Goal: Task Accomplishment & Management: Use online tool/utility

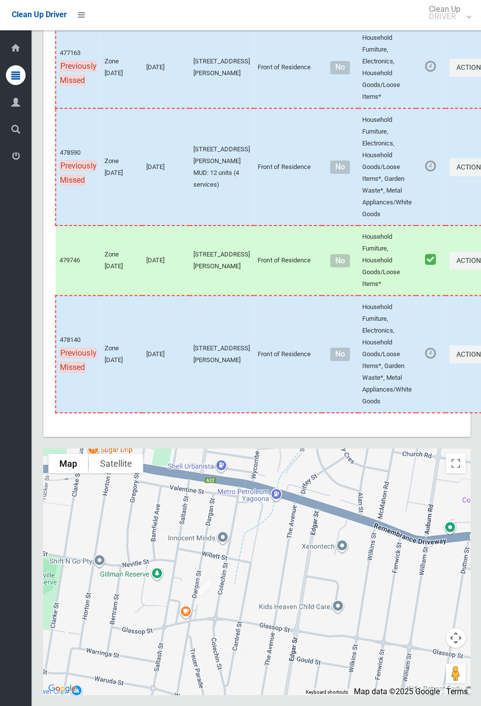
scroll to position [4538, 0]
click at [246, 544] on button "Close" at bounding box center [244, 533] width 24 height 24
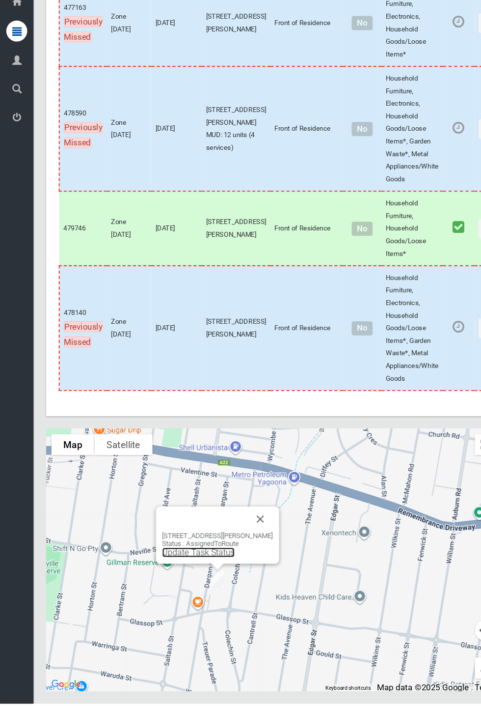
click at [207, 569] on link "Update Task Status" at bounding box center [186, 563] width 68 height 9
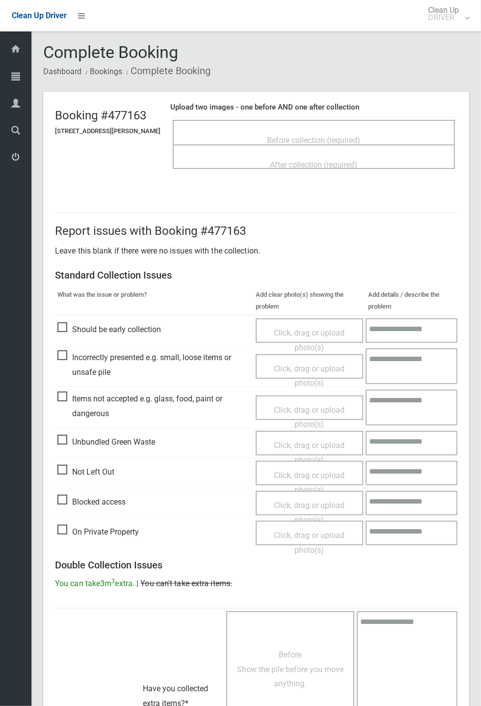
click at [312, 136] on span "Before collection (required)" at bounding box center [314, 140] width 93 height 9
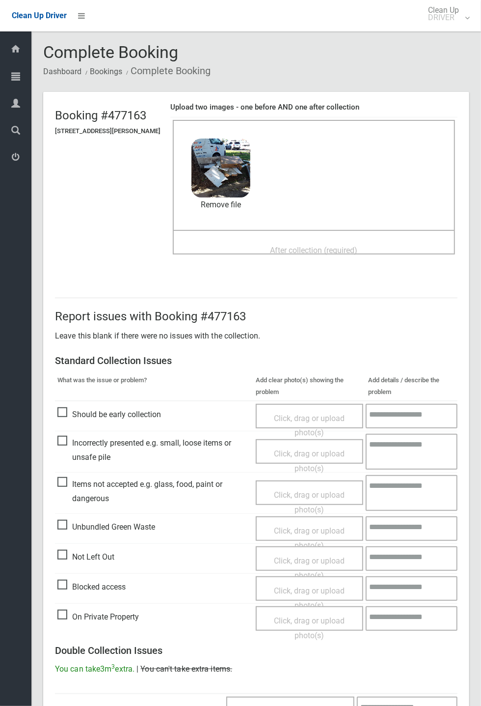
click at [302, 245] on span "After collection (required)" at bounding box center [314, 249] width 87 height 9
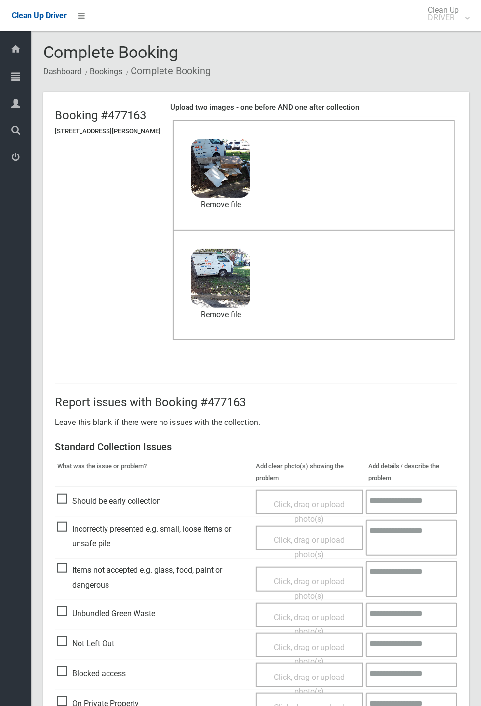
scroll to position [341, 0]
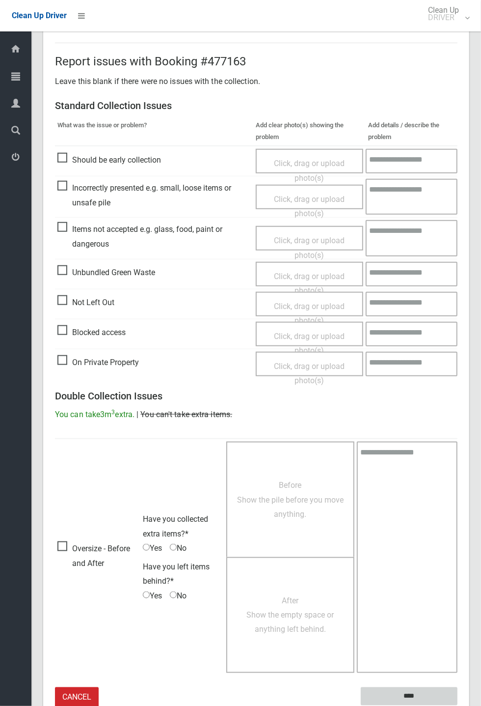
click at [458, 705] on input "****" at bounding box center [409, 696] width 97 height 18
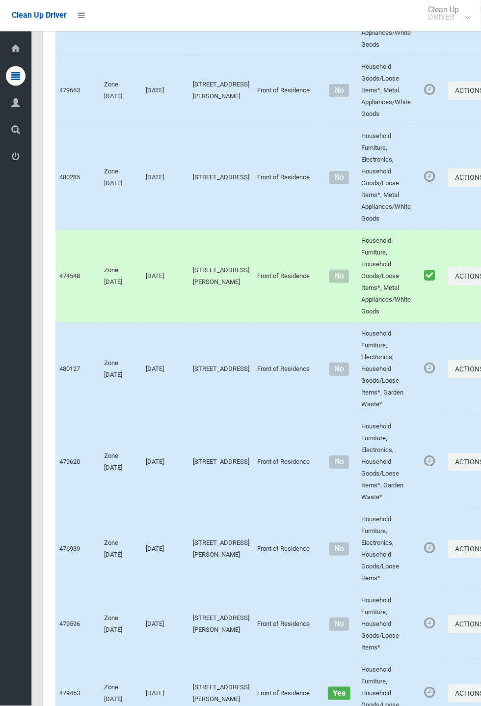
scroll to position [4538, 0]
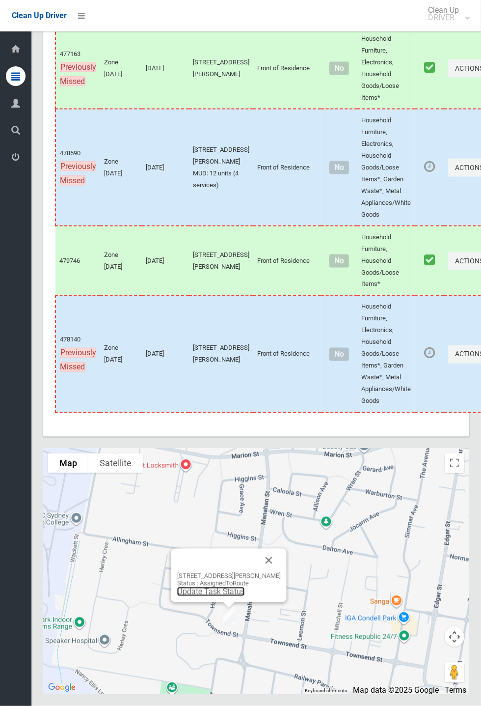
click at [224, 596] on link "Update Task Status" at bounding box center [211, 591] width 68 height 9
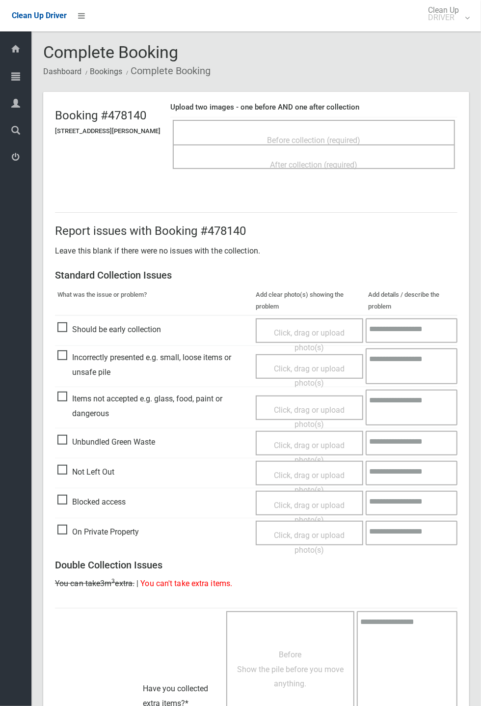
click at [312, 136] on span "Before collection (required)" at bounding box center [314, 140] width 93 height 9
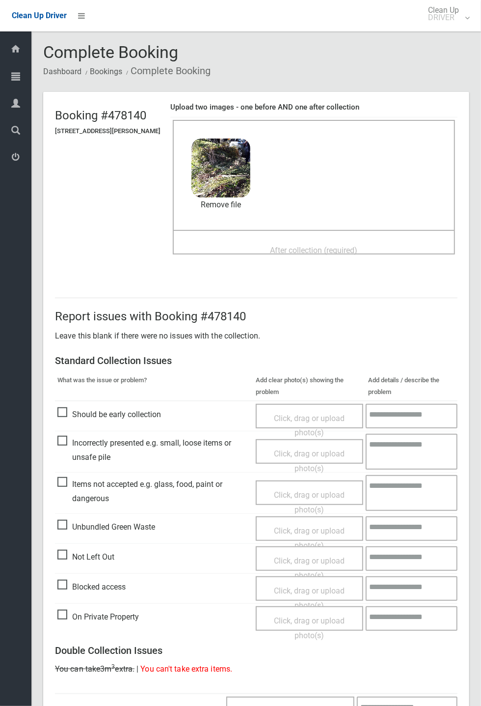
click at [295, 245] on span "After collection (required)" at bounding box center [314, 249] width 87 height 9
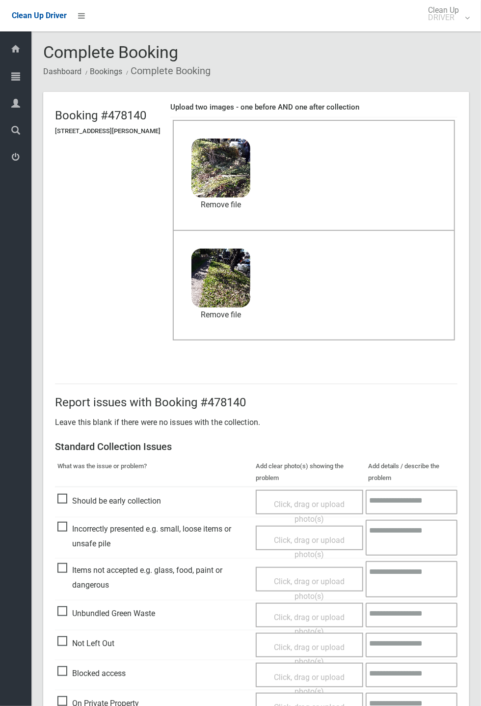
scroll to position [341, 0]
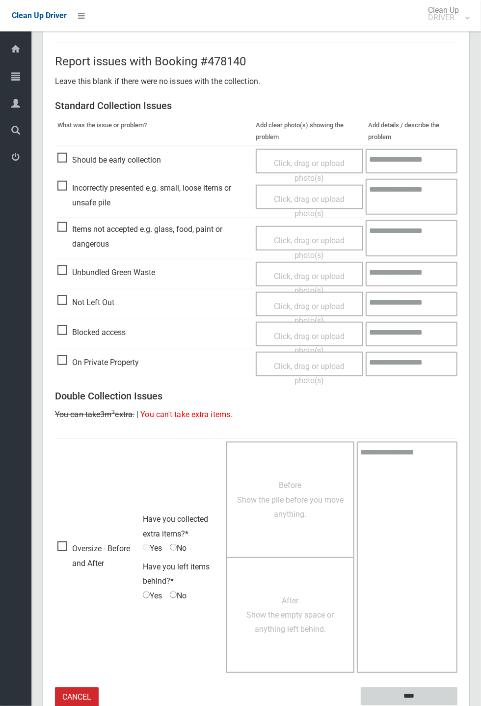
click at [458, 705] on input "****" at bounding box center [409, 696] width 97 height 18
click at [469, 360] on div "Report issues with Booking #478140 Leave this blank if there were no issues wit…" at bounding box center [256, 375] width 426 height 712
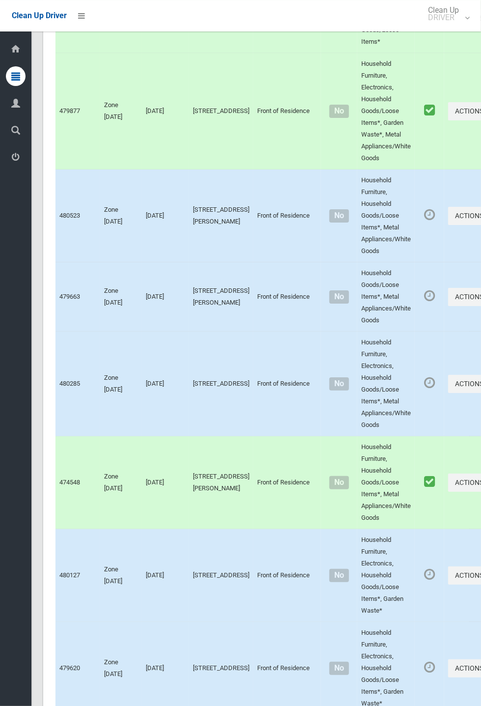
scroll to position [4538, 0]
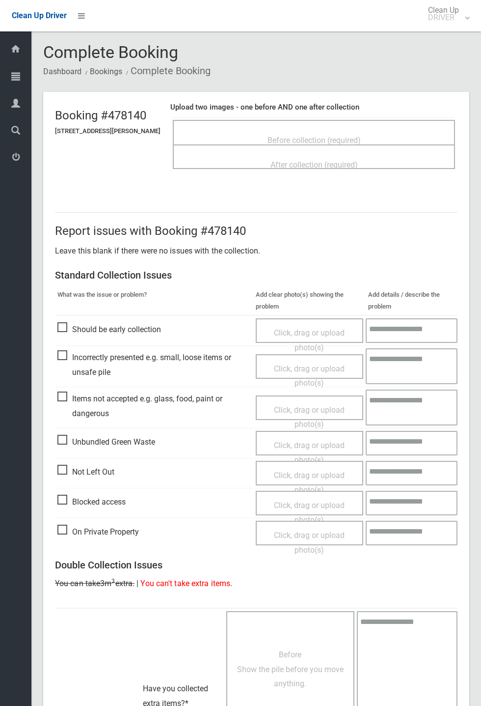
scroll to position [216, 0]
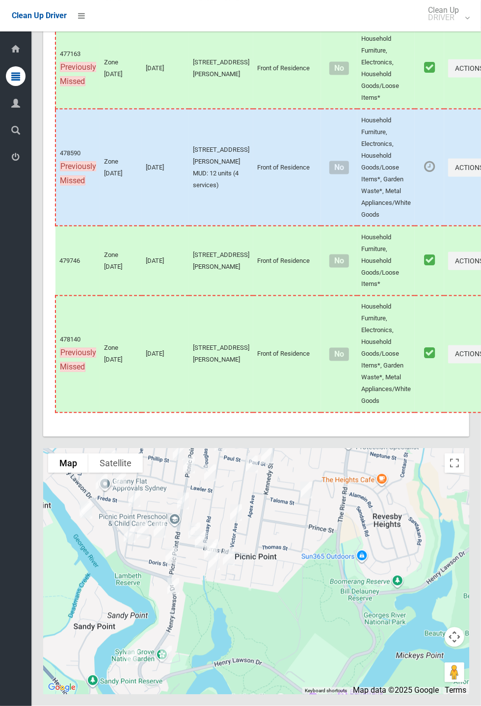
scroll to position [4538, 0]
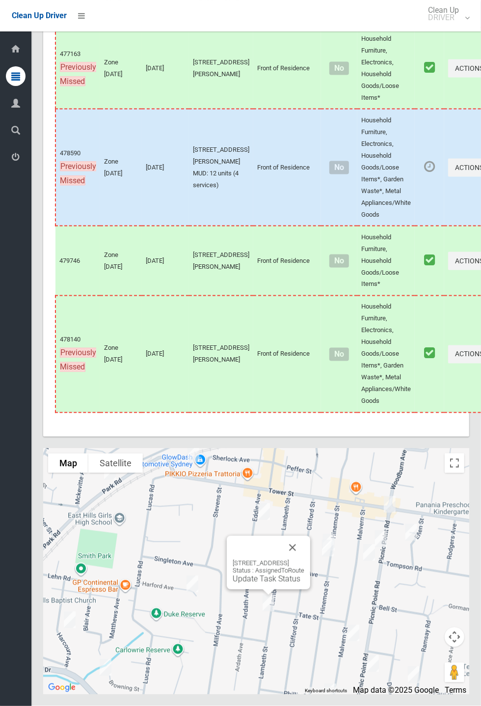
click at [304, 559] on button "Close" at bounding box center [293, 548] width 24 height 24
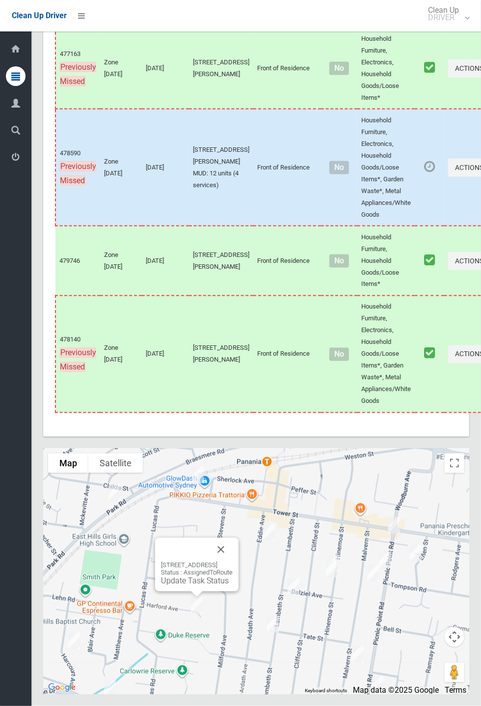
click at [239, 585] on div "21 Harford Avenue, EAST HILLS NSW 2213 Status : AssignedToRoute Update Task Sta…" at bounding box center [196, 565] width 83 height 54
click at [233, 561] on button "Close" at bounding box center [221, 550] width 24 height 24
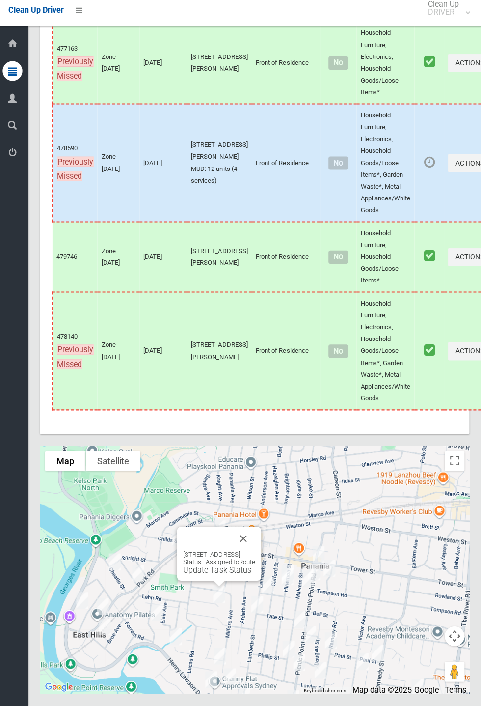
click at [210, 576] on link "Update Task Status" at bounding box center [219, 571] width 68 height 9
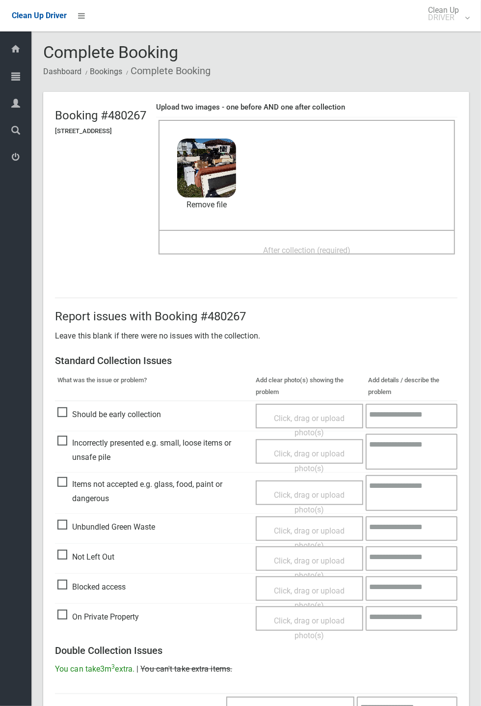
click at [310, 245] on span "After collection (required)" at bounding box center [306, 249] width 87 height 9
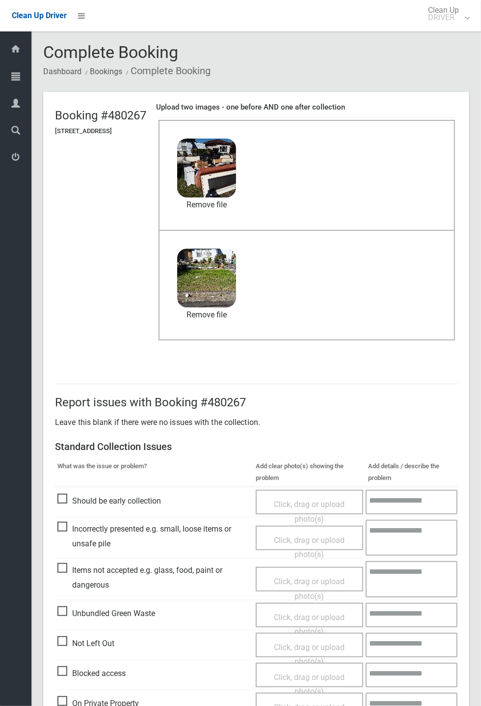
scroll to position [341, 0]
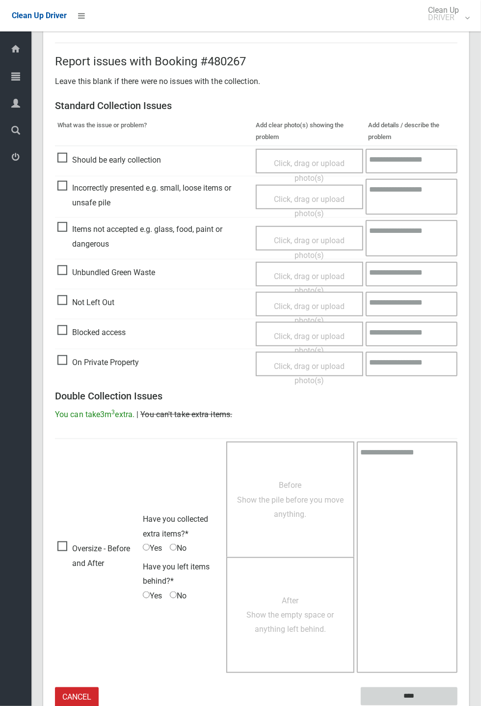
click at [458, 705] on input "****" at bounding box center [409, 696] width 97 height 18
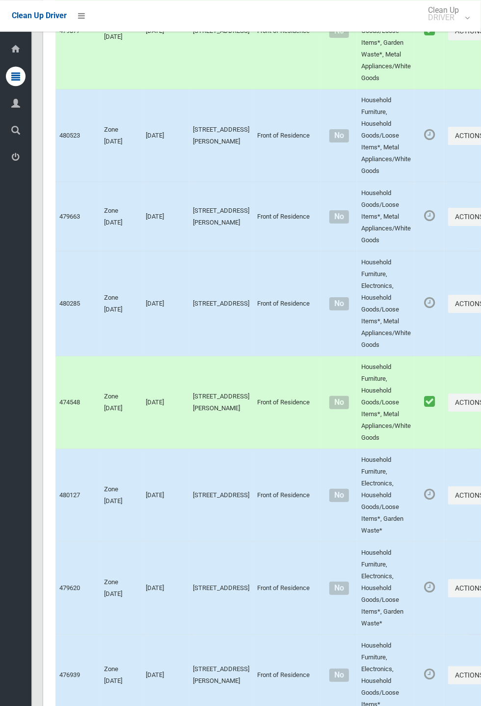
scroll to position [4538, 0]
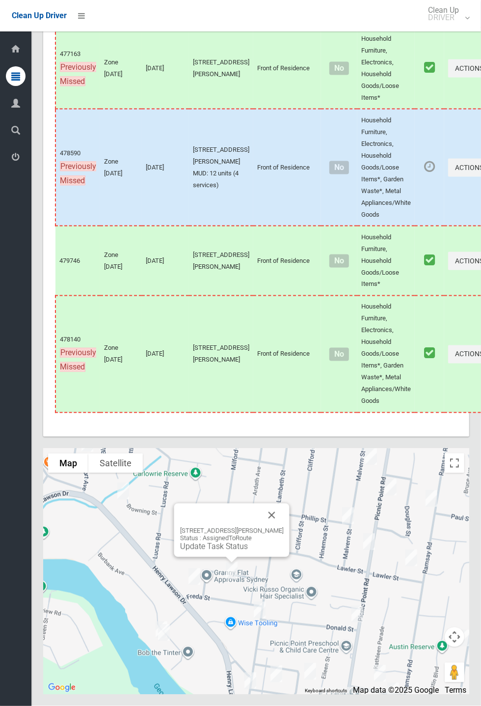
click at [276, 527] on button "Close" at bounding box center [272, 515] width 24 height 24
click at [187, 557] on link "Update Task Status" at bounding box center [177, 551] width 68 height 9
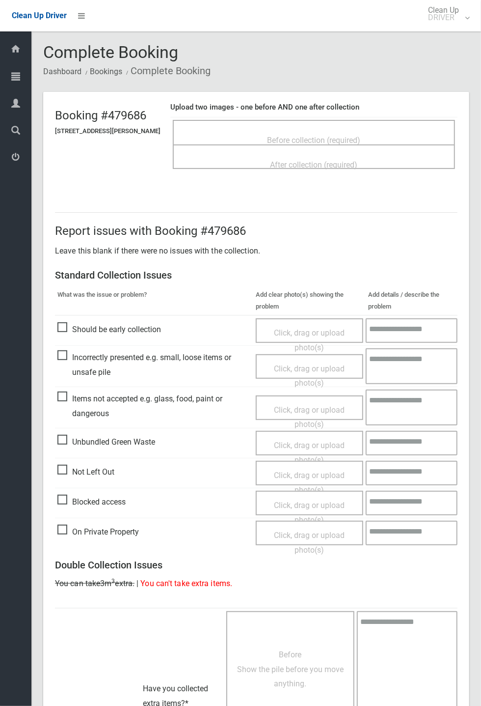
click at [314, 136] on span "Before collection (required)" at bounding box center [314, 140] width 93 height 9
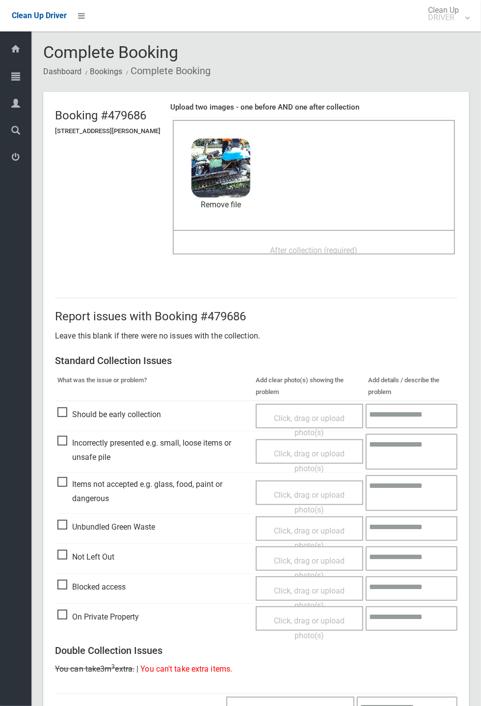
click at [307, 245] on span "After collection (required)" at bounding box center [314, 249] width 87 height 9
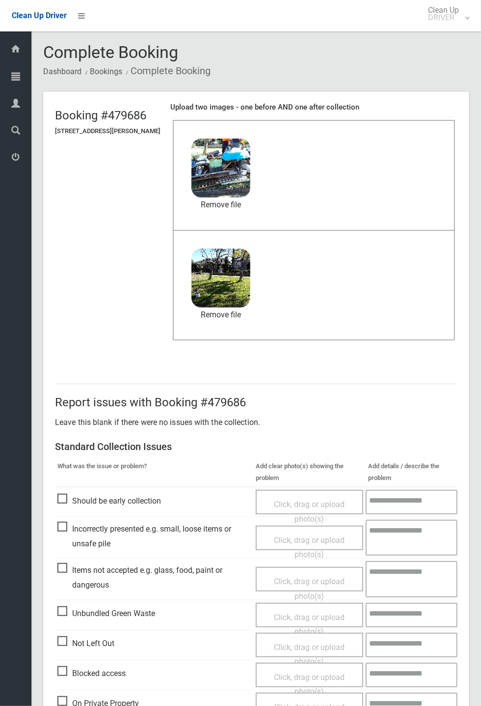
scroll to position [341, 0]
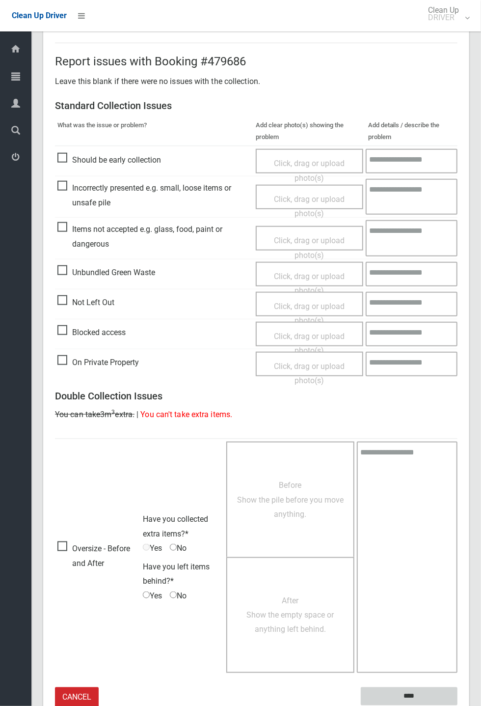
click at [433, 695] on input "****" at bounding box center [409, 696] width 97 height 18
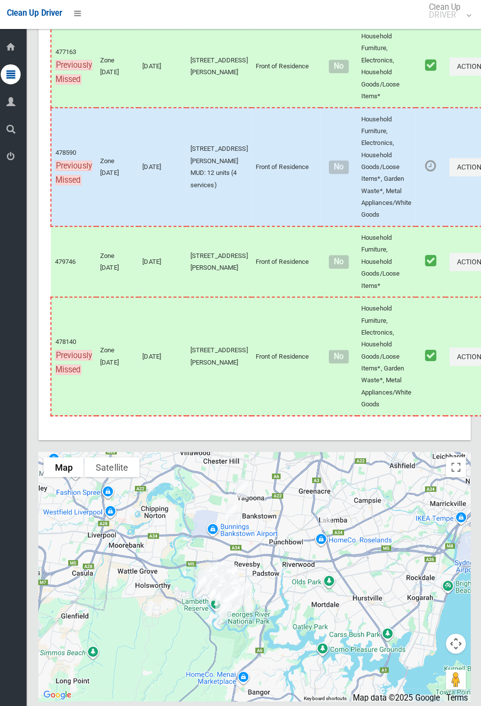
scroll to position [4538, 0]
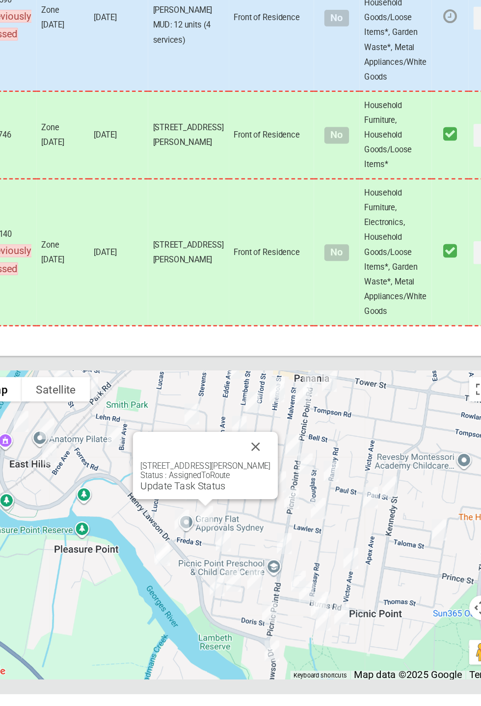
click at [232, 544] on link "Update Task Status" at bounding box center [217, 539] width 68 height 9
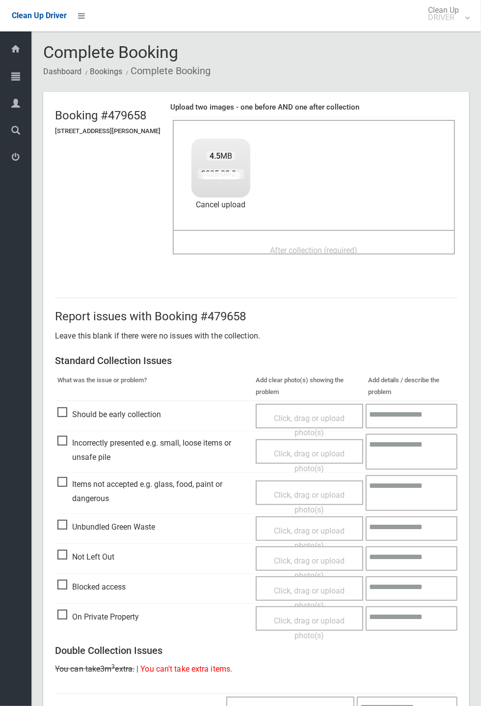
click at [323, 245] on span "After collection (required)" at bounding box center [314, 249] width 87 height 9
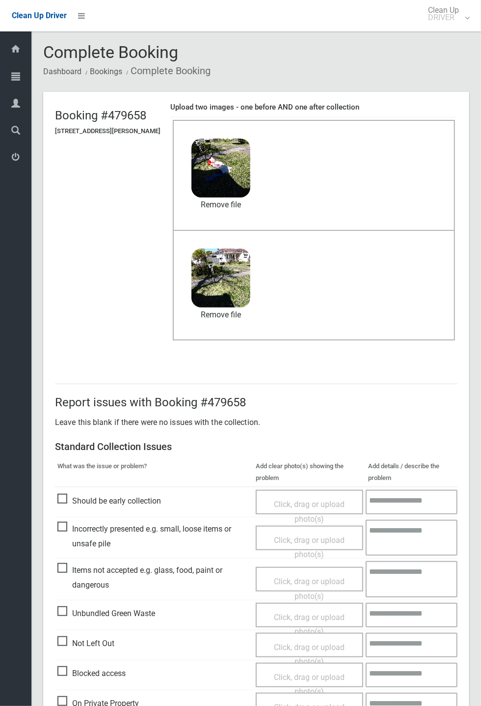
scroll to position [341, 0]
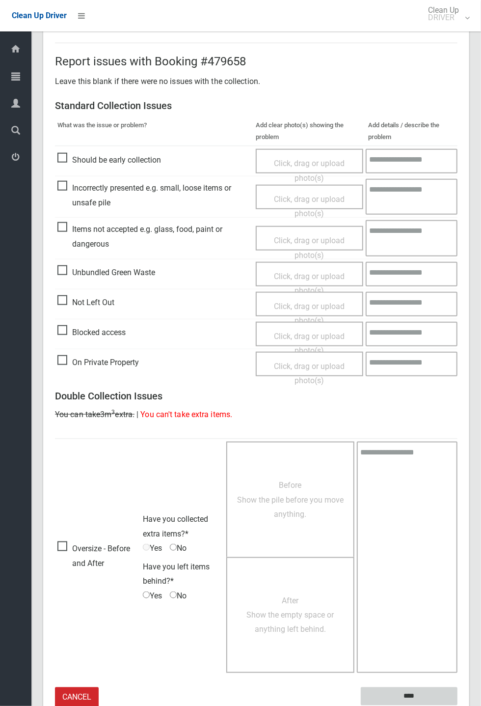
click at [407, 691] on input "****" at bounding box center [409, 696] width 97 height 18
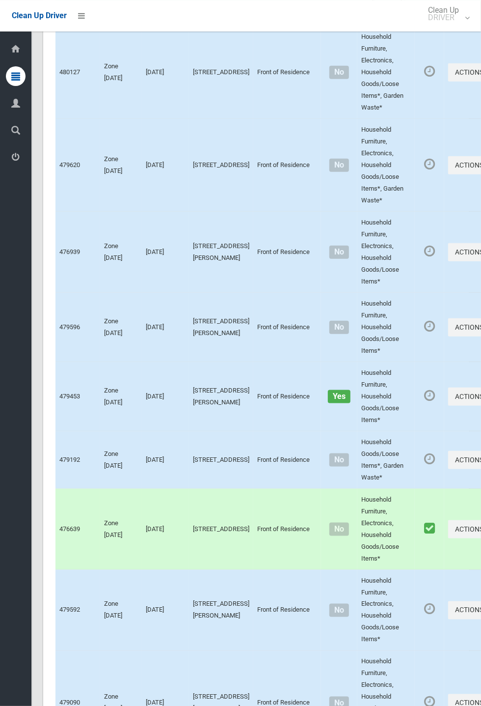
scroll to position [4538, 0]
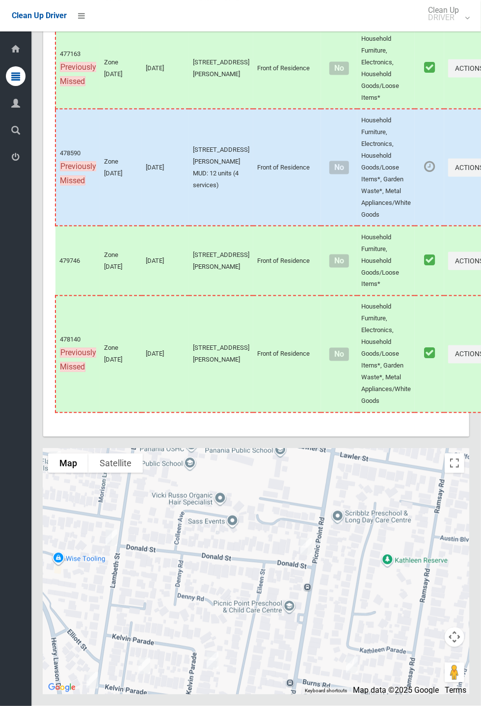
click at [161, 598] on div at bounding box center [256, 570] width 426 height 245
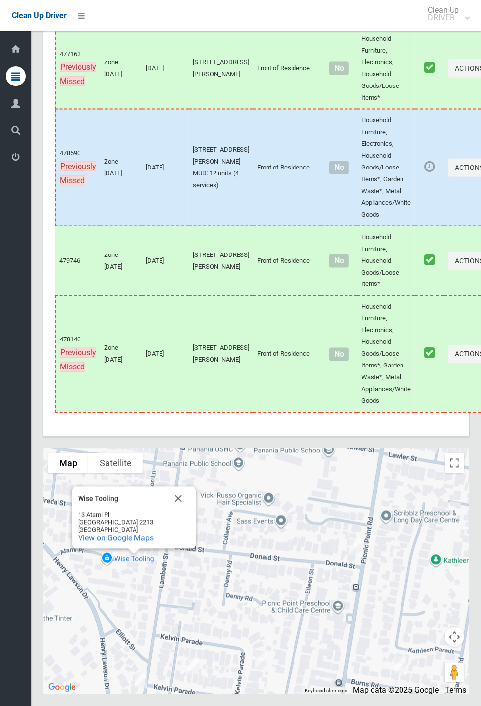
click at [182, 510] on button "Close" at bounding box center [178, 499] width 24 height 24
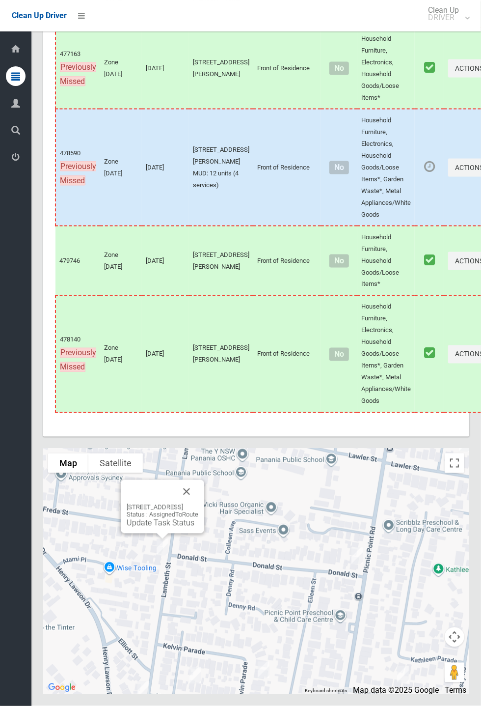
click at [149, 702] on img at bounding box center [144, 689] width 20 height 25
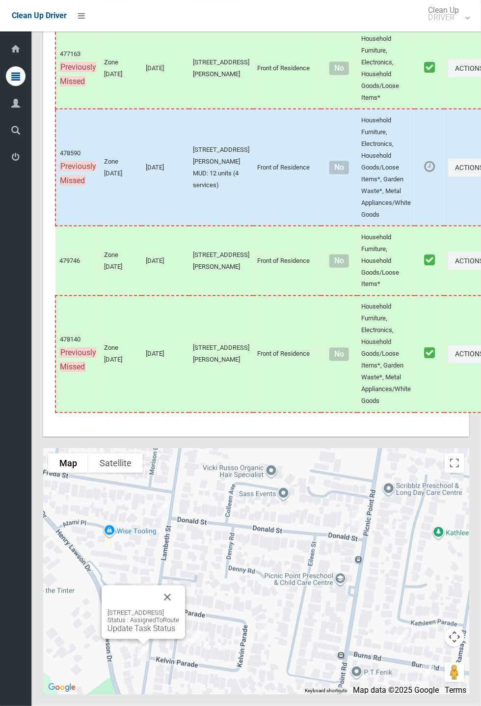
click at [179, 609] on button "Close" at bounding box center [168, 597] width 24 height 24
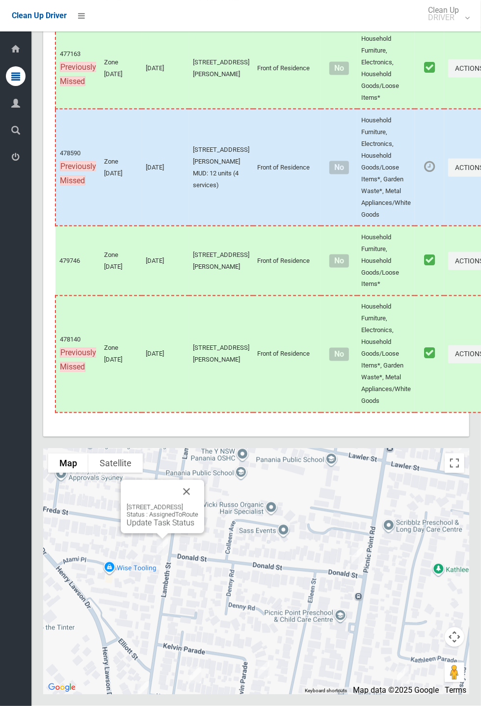
click at [153, 527] on link "Update Task Status" at bounding box center [161, 522] width 68 height 9
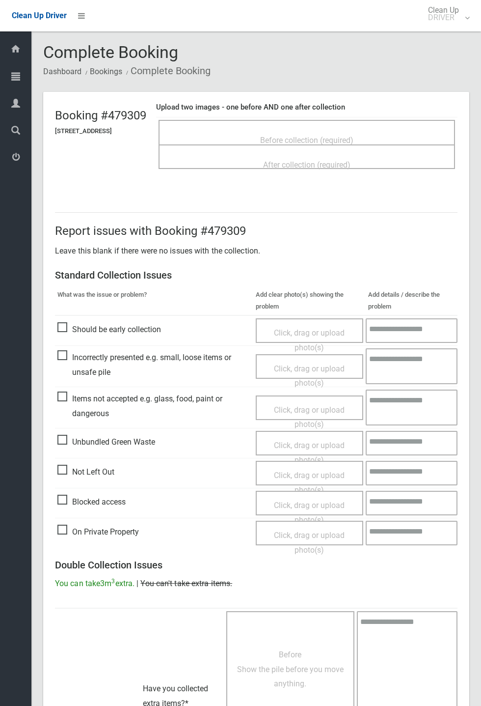
click at [297, 136] on span "Before collection (required)" at bounding box center [306, 140] width 93 height 9
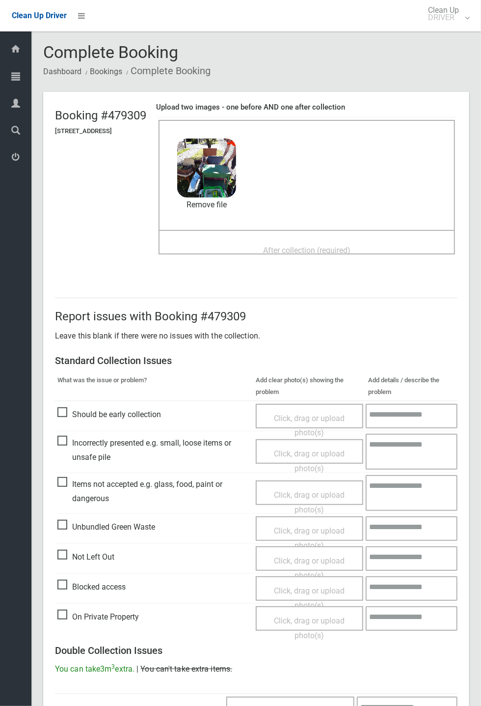
click at [297, 245] on span "After collection (required)" at bounding box center [306, 249] width 87 height 9
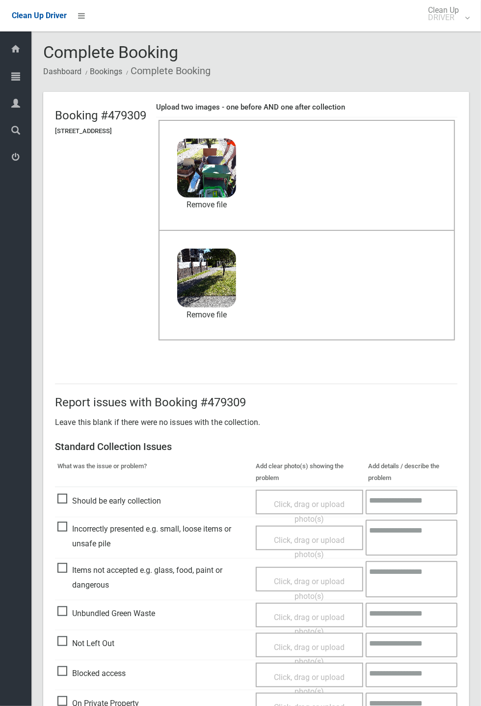
scroll to position [341, 0]
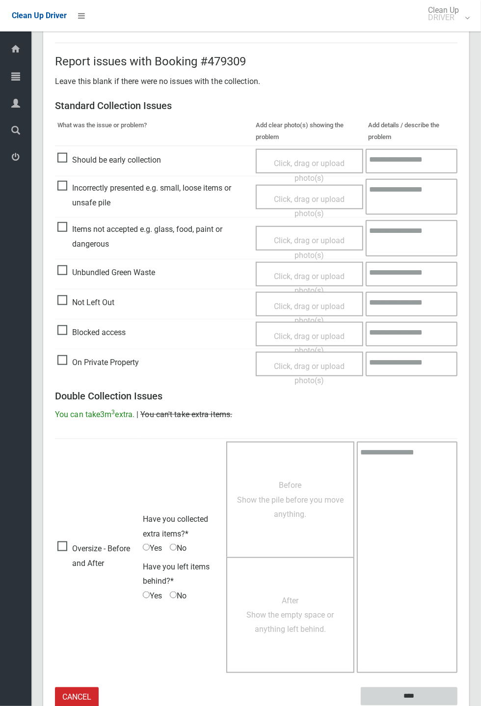
click at [458, 705] on input "****" at bounding box center [409, 696] width 97 height 18
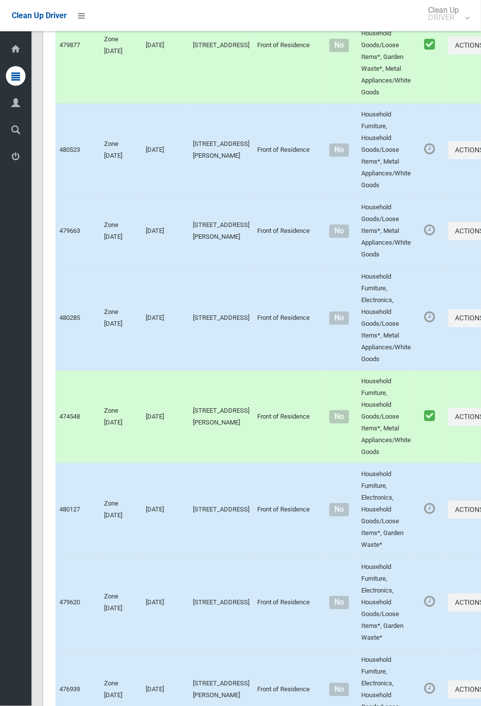
scroll to position [4538, 0]
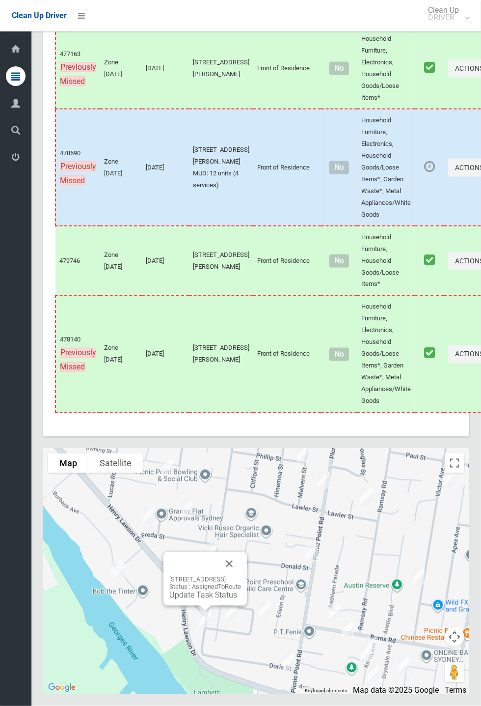
click at [241, 575] on button "Close" at bounding box center [229, 564] width 24 height 24
click at [289, 598] on div "36 Kelvin Parade, PICNIC POINT NSW 2213 Status : AssignedToRoute Update Task St…" at bounding box center [231, 572] width 115 height 54
click at [283, 569] on button "Close" at bounding box center [272, 557] width 24 height 24
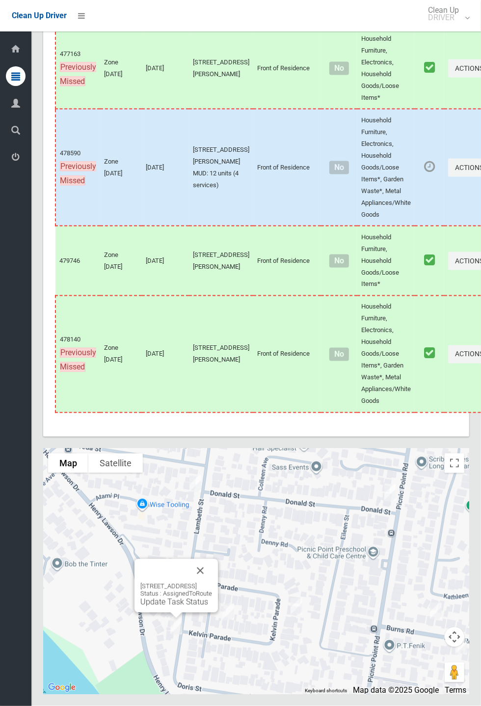
click at [165, 606] on link "Update Task Status" at bounding box center [174, 601] width 68 height 9
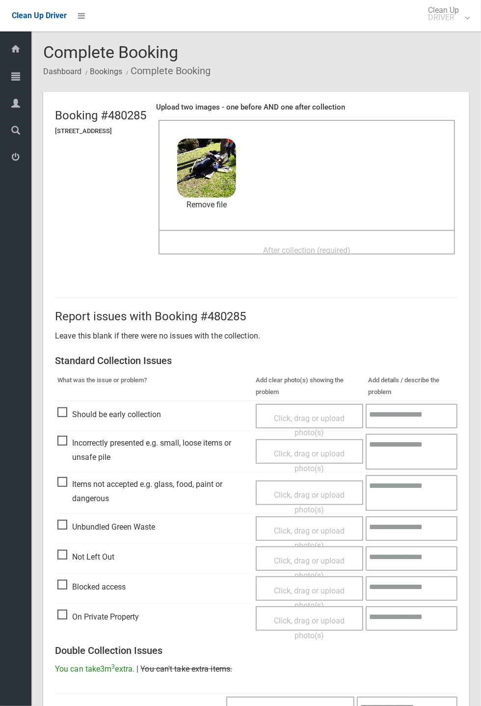
click at [303, 245] on span "After collection (required)" at bounding box center [306, 249] width 87 height 9
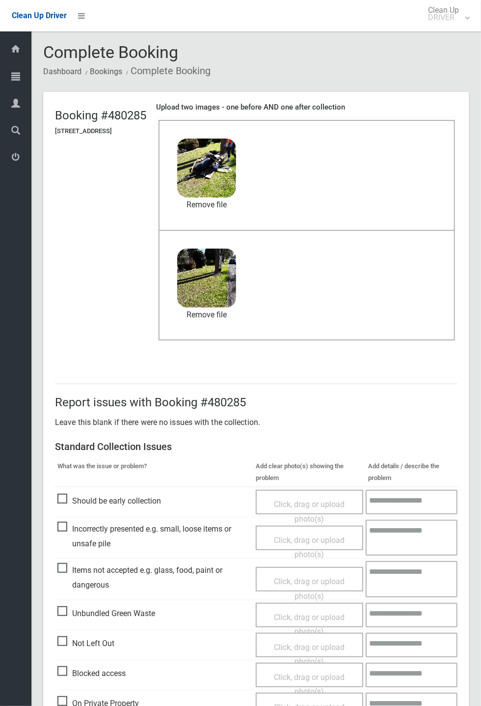
scroll to position [341, 0]
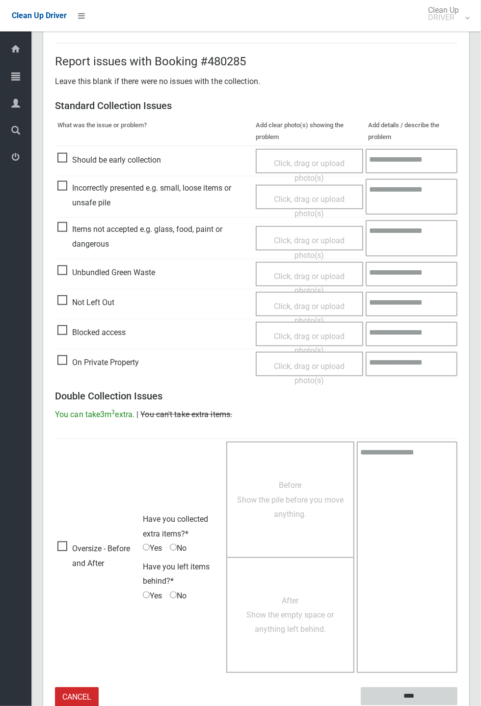
click at [434, 700] on input "****" at bounding box center [409, 696] width 97 height 18
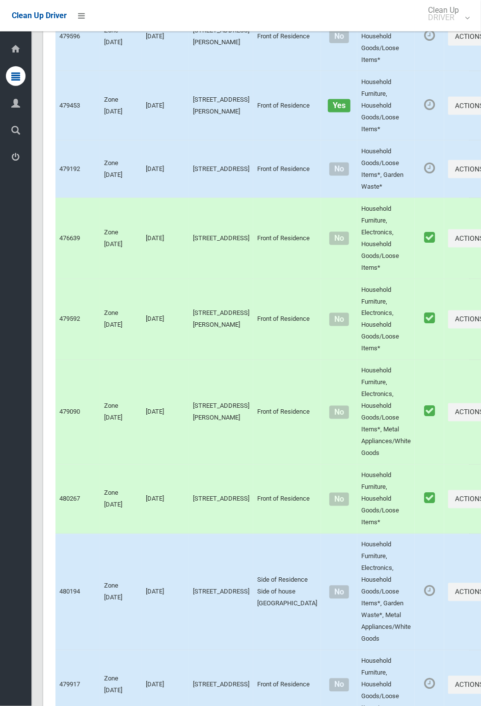
scroll to position [4538, 0]
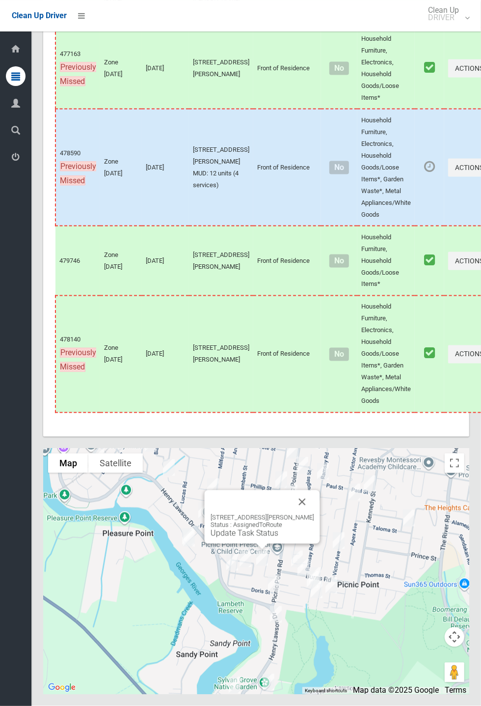
click at [314, 514] on button "Close" at bounding box center [303, 502] width 24 height 24
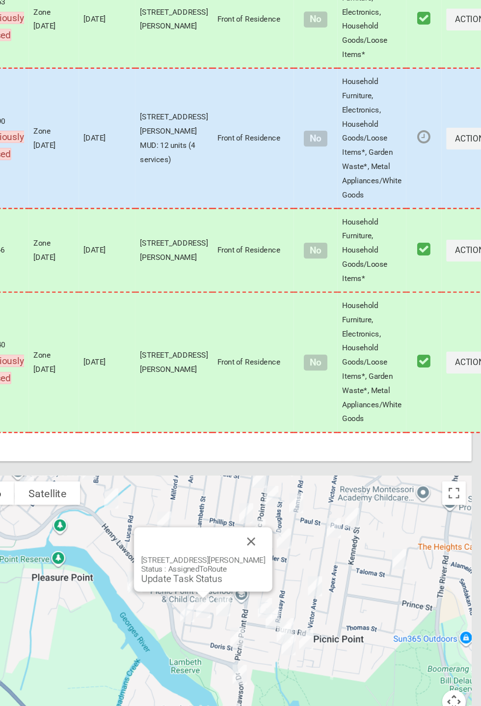
click at [239, 539] on link "Update Task Status" at bounding box center [228, 534] width 68 height 9
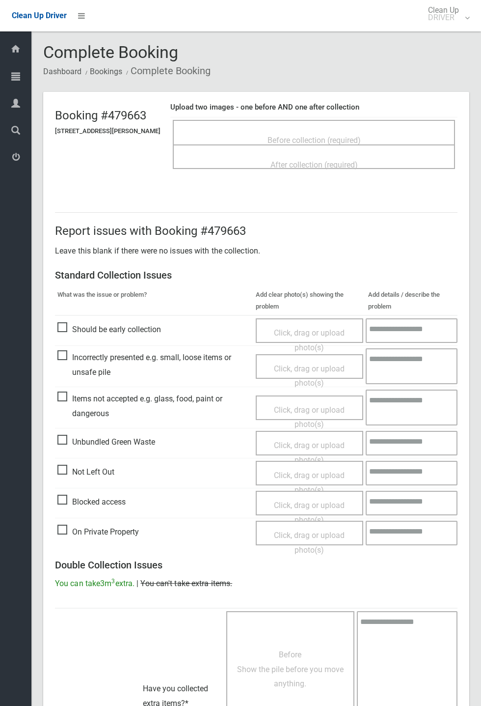
click at [337, 139] on span "Before collection (required)" at bounding box center [314, 140] width 93 height 9
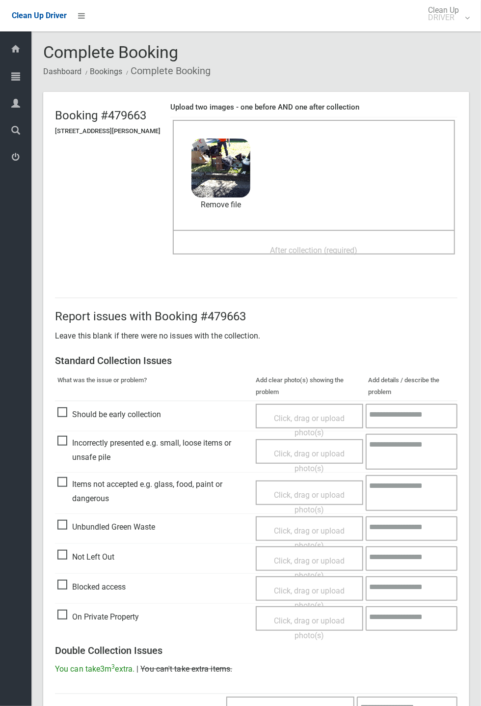
click at [314, 228] on div "Before collection (required) 3.7 MB 2025-08-2810.12.121224466520765363939.jpg C…" at bounding box center [314, 175] width 282 height 110
click at [323, 250] on span "After collection (required)" at bounding box center [314, 249] width 87 height 9
click at [333, 245] on span "After collection (required)" at bounding box center [314, 249] width 87 height 9
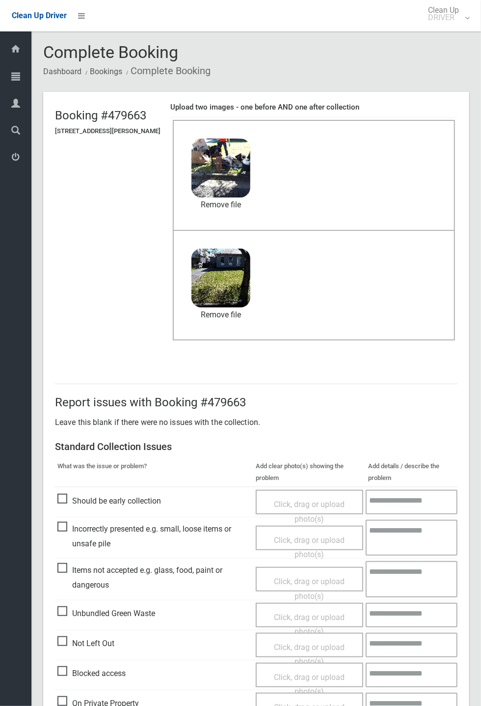
scroll to position [341, 0]
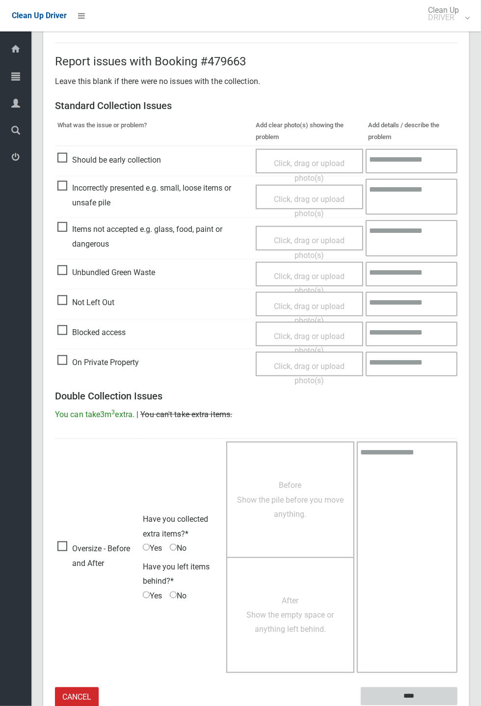
click at [458, 705] on input "****" at bounding box center [409, 696] width 97 height 18
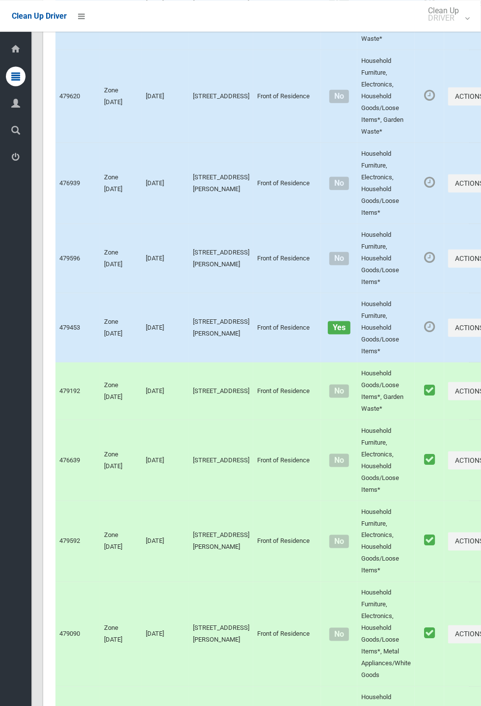
scroll to position [4538, 0]
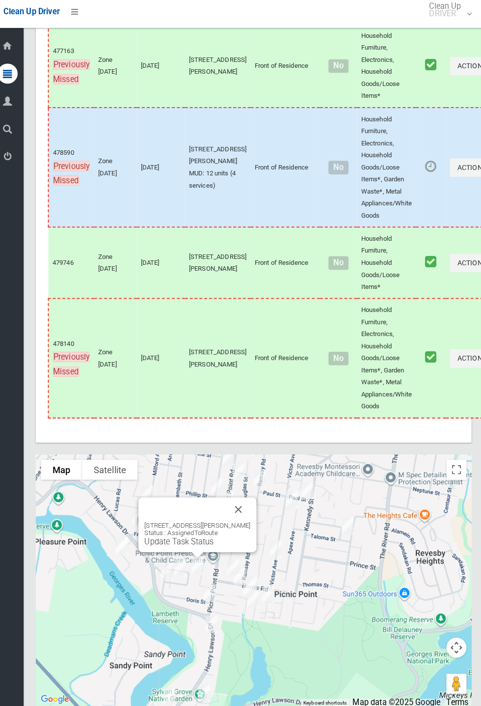
click at [202, 538] on link "Update Task Status" at bounding box center [184, 532] width 68 height 9
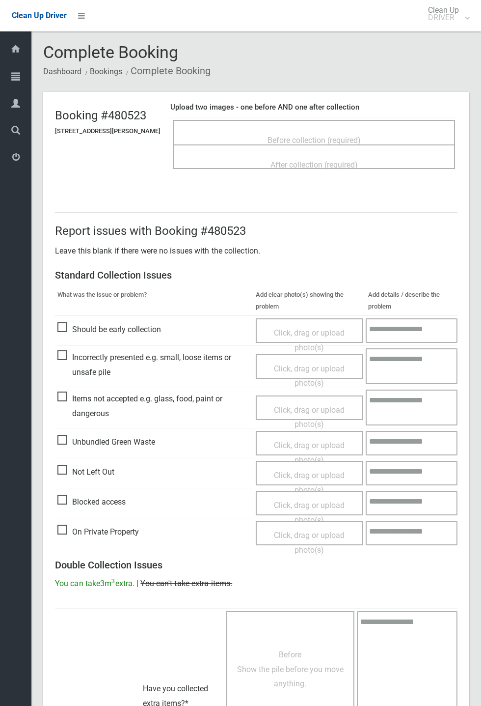
click at [355, 136] on span "Before collection (required)" at bounding box center [314, 140] width 93 height 9
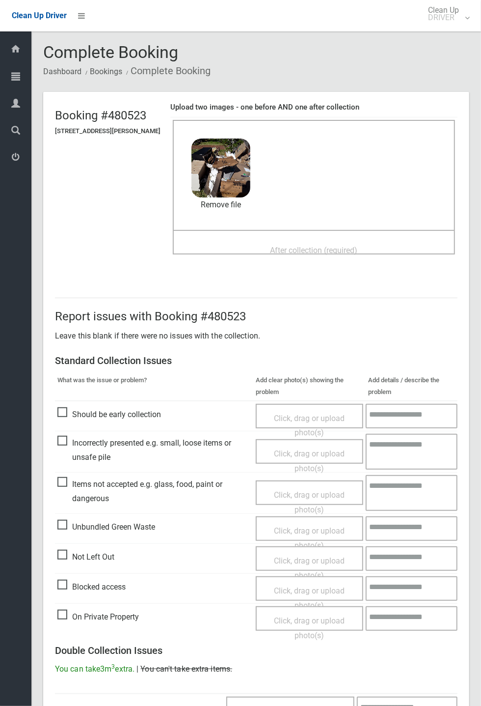
click at [318, 251] on span "After collection (required)" at bounding box center [314, 249] width 87 height 9
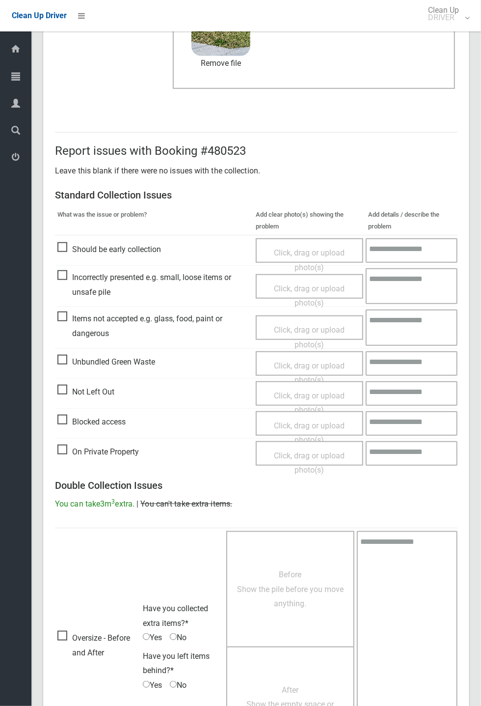
scroll to position [341, 0]
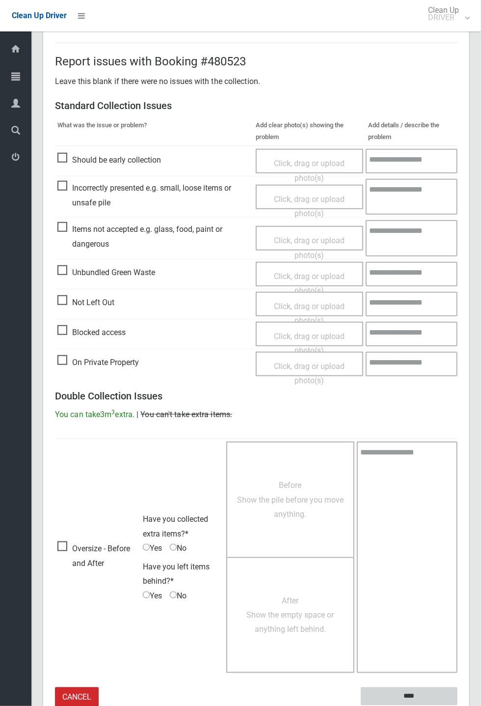
click at [416, 696] on input "****" at bounding box center [409, 696] width 97 height 18
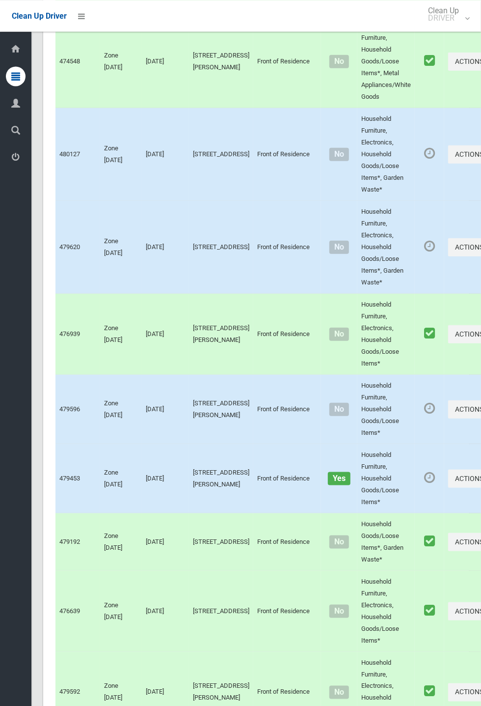
scroll to position [4538, 0]
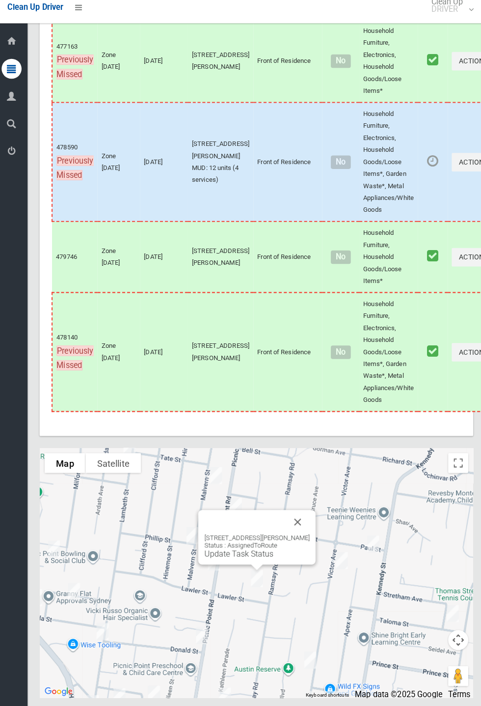
click at [304, 533] on button "Close" at bounding box center [297, 521] width 24 height 24
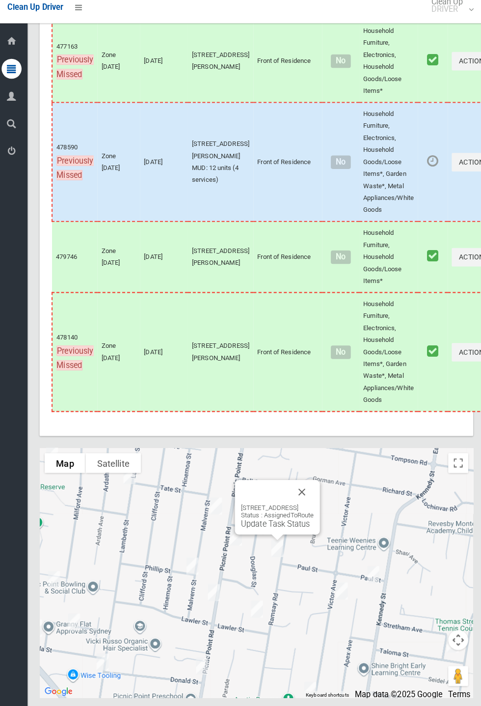
click at [313, 503] on button "Close" at bounding box center [301, 492] width 24 height 24
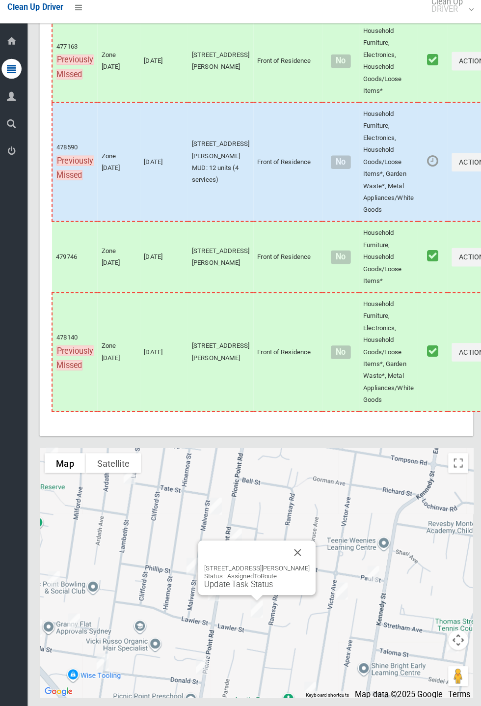
click at [263, 587] on link "Update Task Status" at bounding box center [239, 581] width 68 height 9
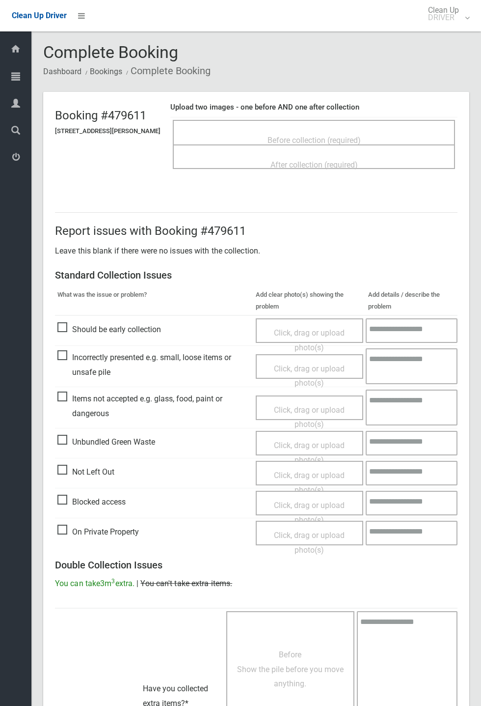
click at [337, 138] on span "Before collection (required)" at bounding box center [314, 140] width 93 height 9
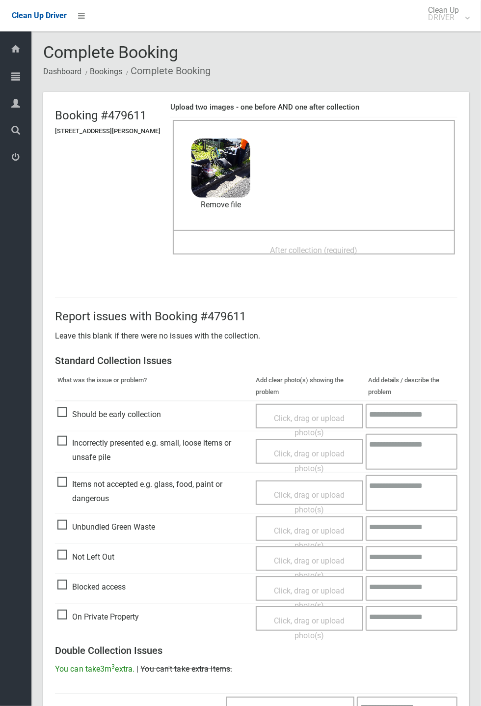
click at [310, 246] on span "After collection (required)" at bounding box center [314, 249] width 87 height 9
click at [297, 245] on span "After collection (required)" at bounding box center [314, 249] width 87 height 9
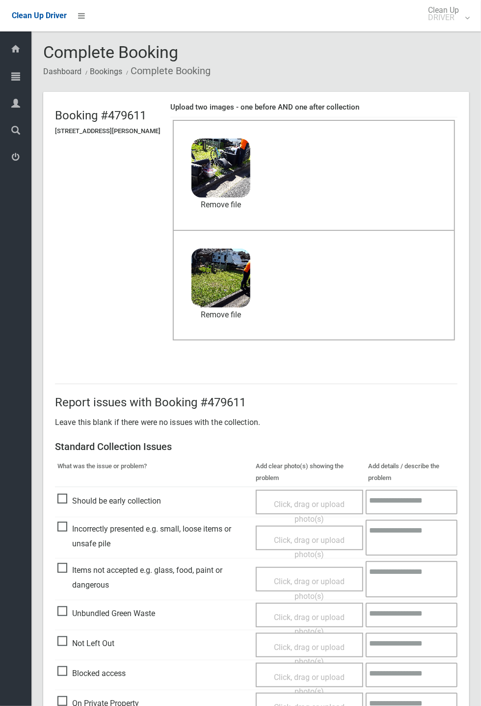
scroll to position [341, 0]
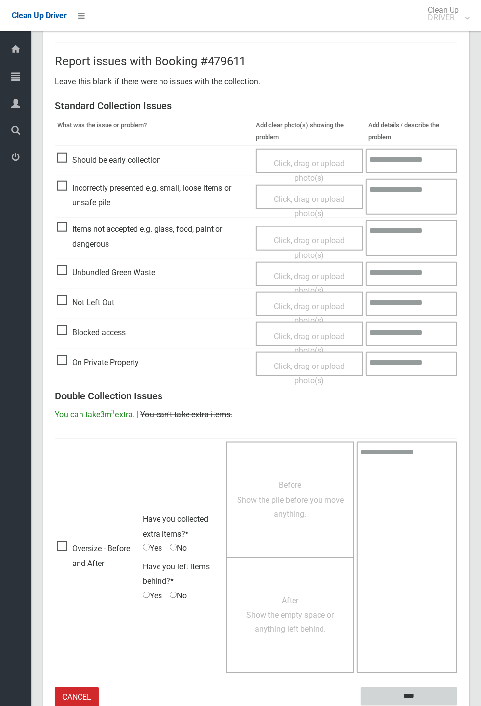
click at [458, 705] on input "****" at bounding box center [409, 696] width 97 height 18
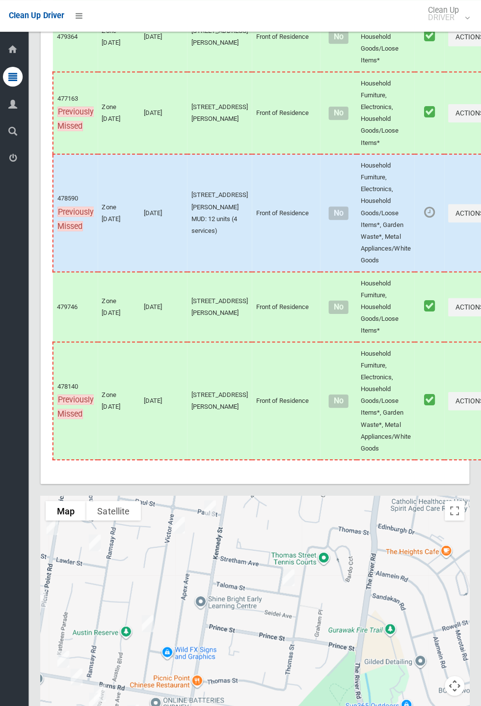
scroll to position [4538, 0]
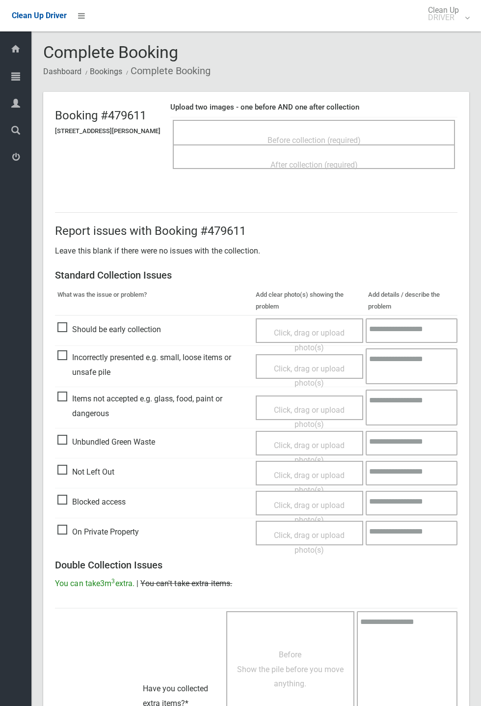
scroll to position [216, 0]
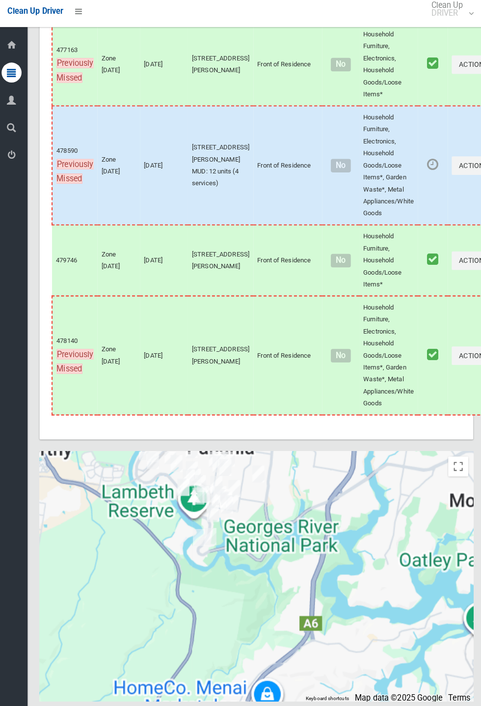
scroll to position [4546, 0]
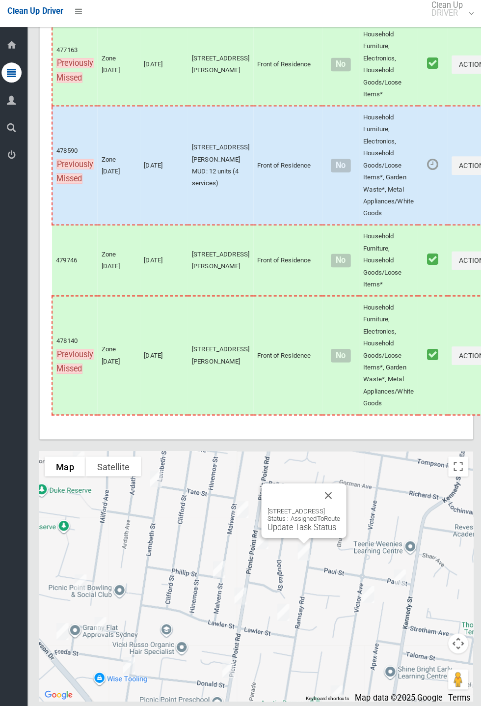
click at [293, 527] on link "Update Task Status" at bounding box center [301, 522] width 68 height 9
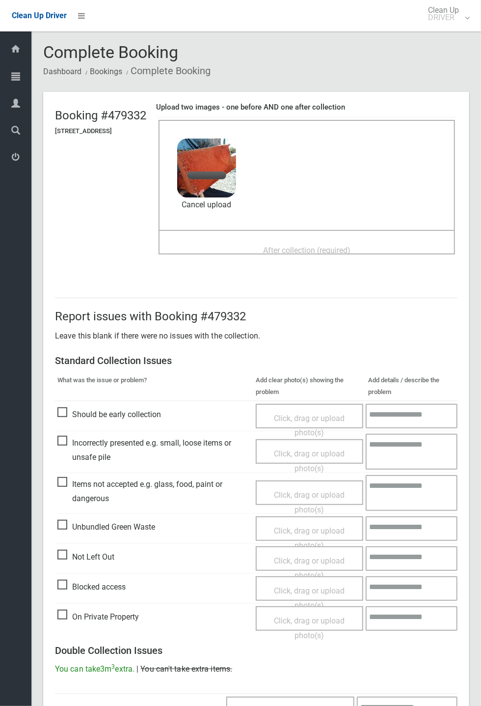
click at [304, 245] on span "After collection (required)" at bounding box center [306, 249] width 87 height 9
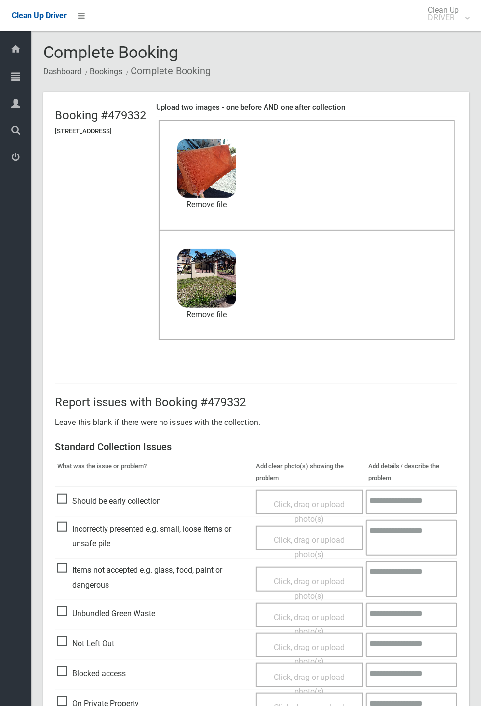
scroll to position [341, 0]
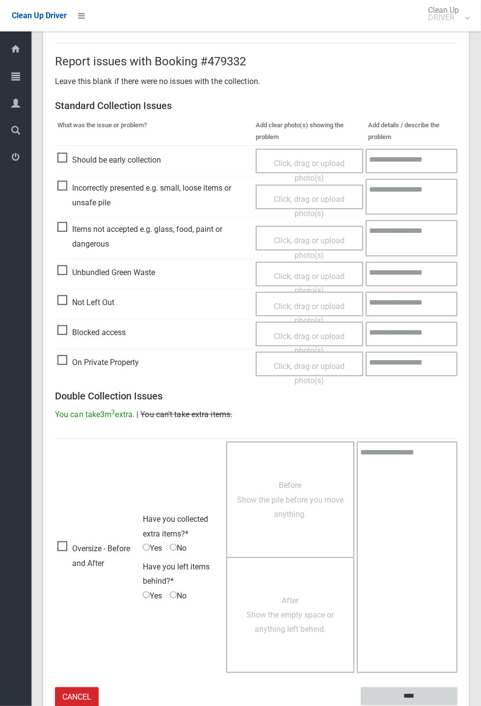
click at [458, 705] on input "****" at bounding box center [409, 696] width 97 height 18
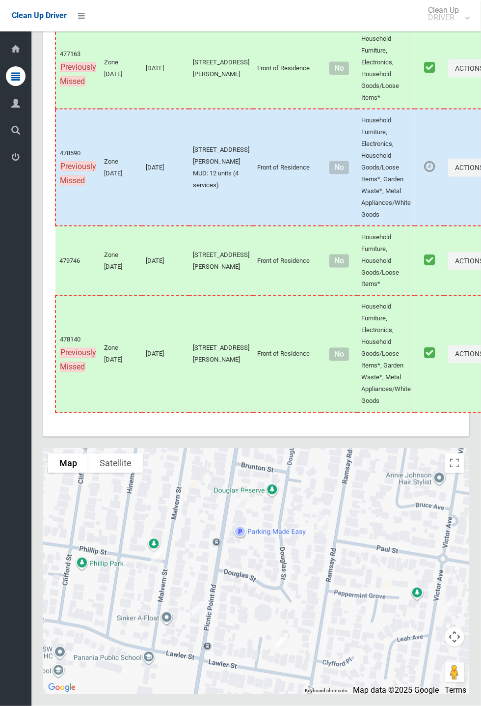
scroll to position [4537, 0]
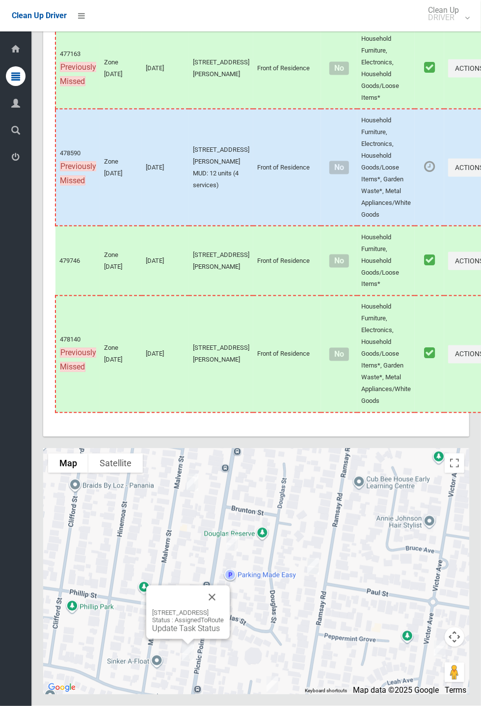
click at [224, 609] on button "Close" at bounding box center [212, 597] width 24 height 24
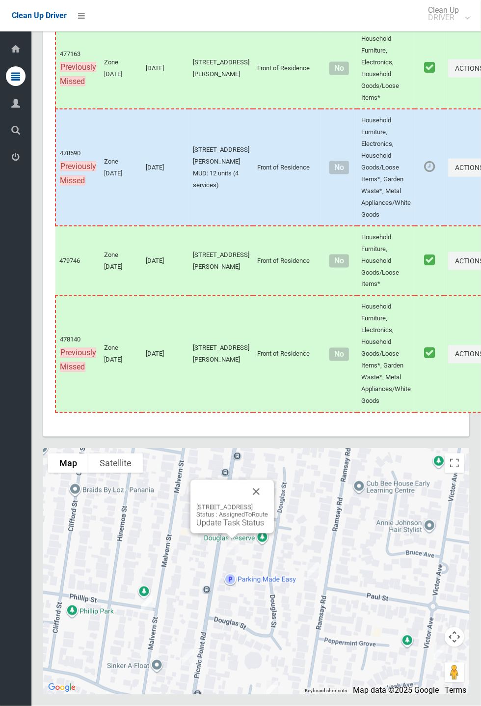
click at [233, 527] on link "Update Task Status" at bounding box center [230, 522] width 68 height 9
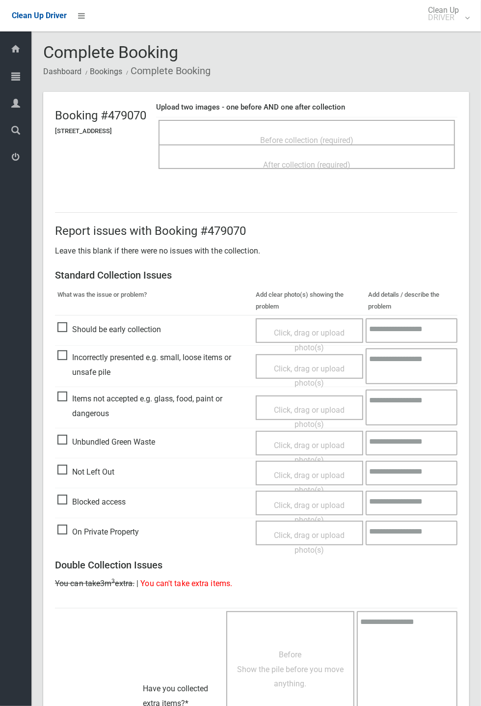
click at [330, 136] on span "Before collection (required)" at bounding box center [306, 140] width 93 height 9
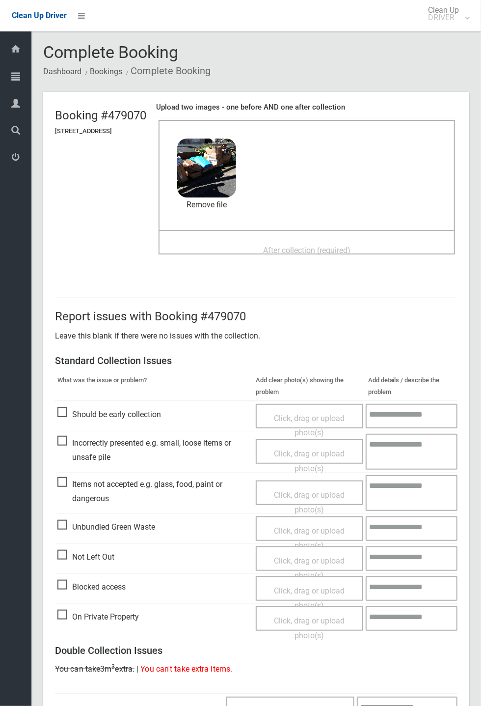
click at [305, 245] on span "After collection (required)" at bounding box center [306, 249] width 87 height 9
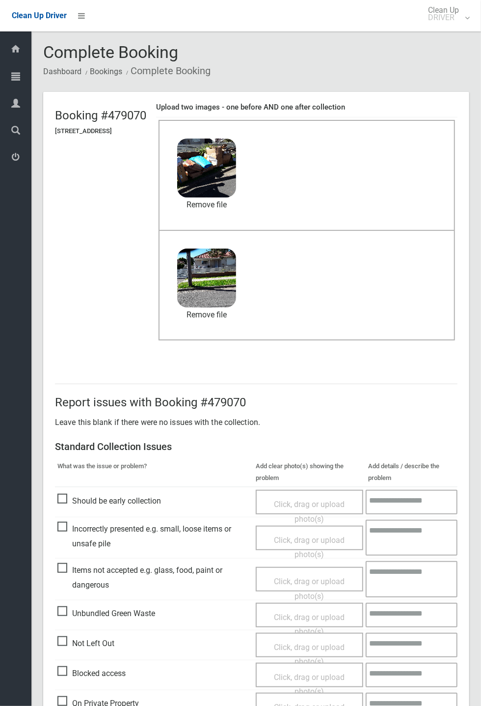
scroll to position [341, 0]
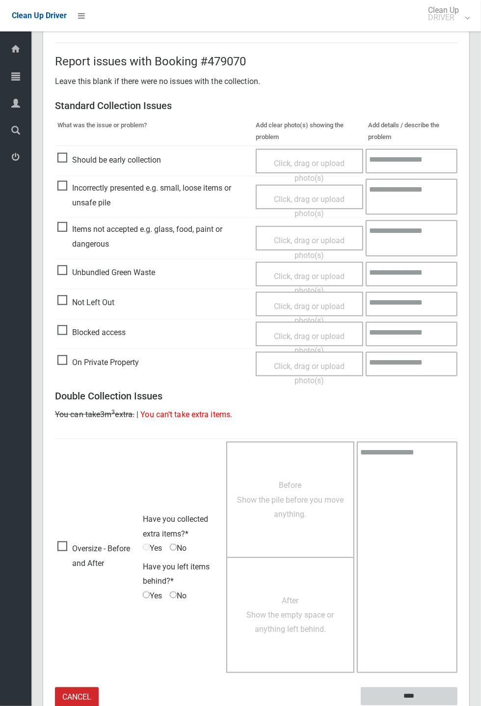
click at [458, 705] on input "****" at bounding box center [409, 696] width 97 height 18
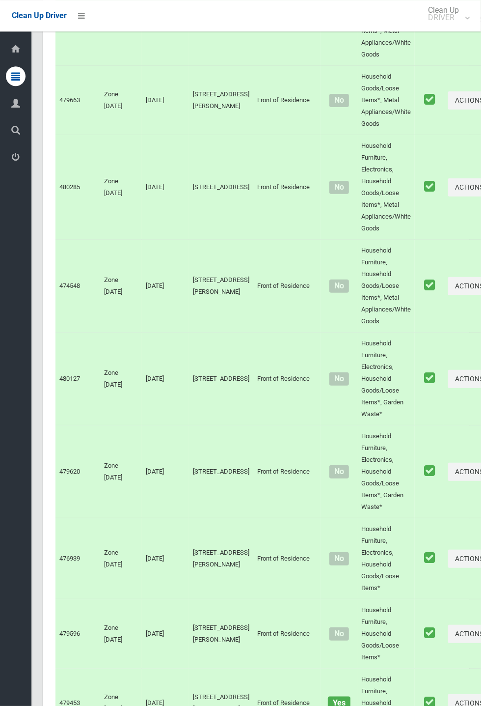
scroll to position [4538, 0]
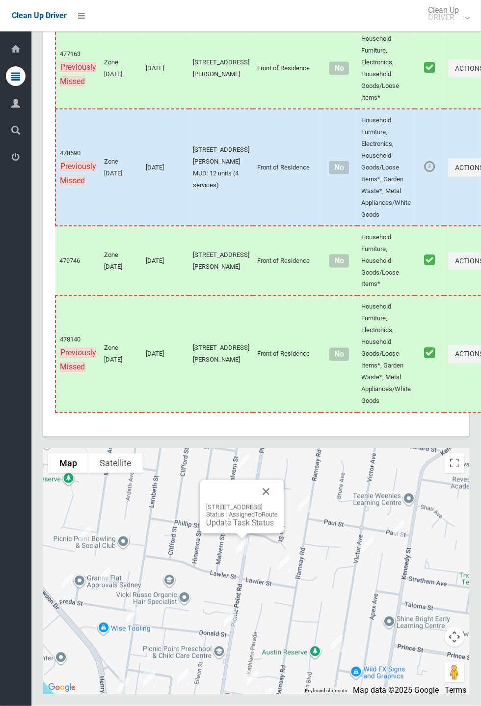
click at [242, 527] on link "Update Task Status" at bounding box center [240, 522] width 68 height 9
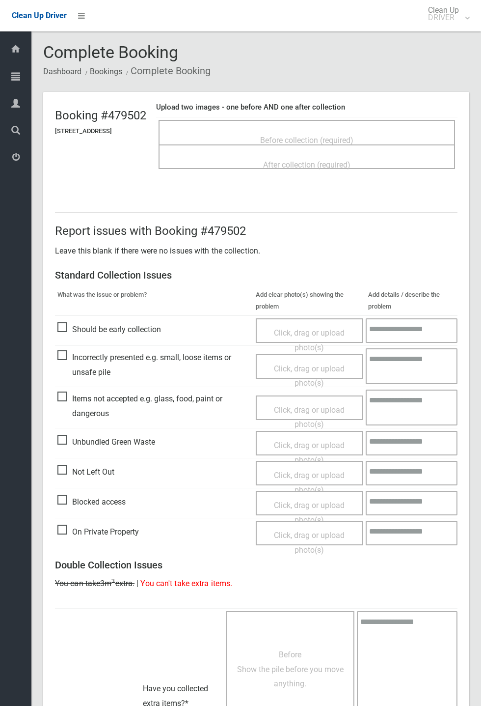
click at [353, 136] on span "Before collection (required)" at bounding box center [306, 140] width 93 height 9
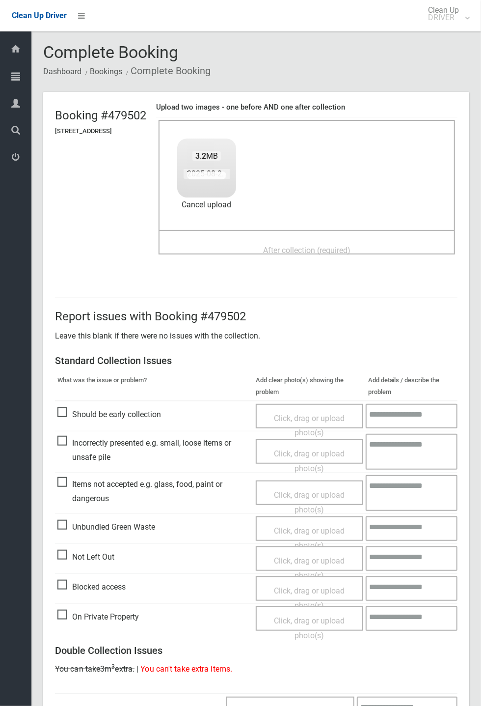
click at [469, 114] on header "Booking #479502 102 Picnic Point Road, PANANIA NSW 2213 Upload two images - one…" at bounding box center [256, 183] width 426 height 182
click at [316, 245] on span "After collection (required)" at bounding box center [306, 249] width 87 height 9
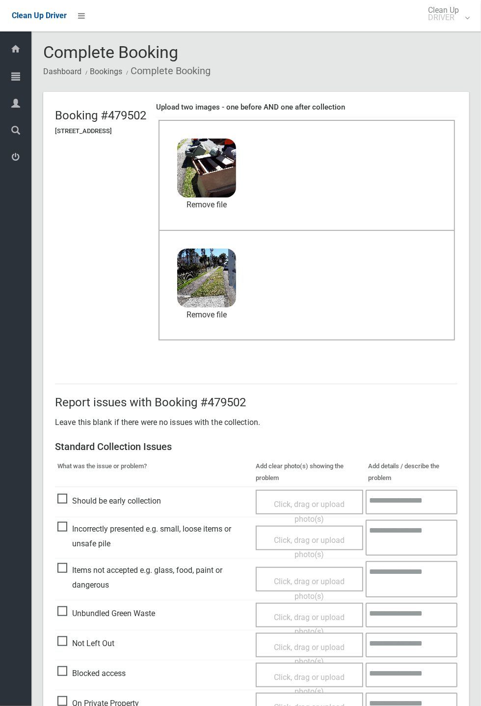
scroll to position [341, 0]
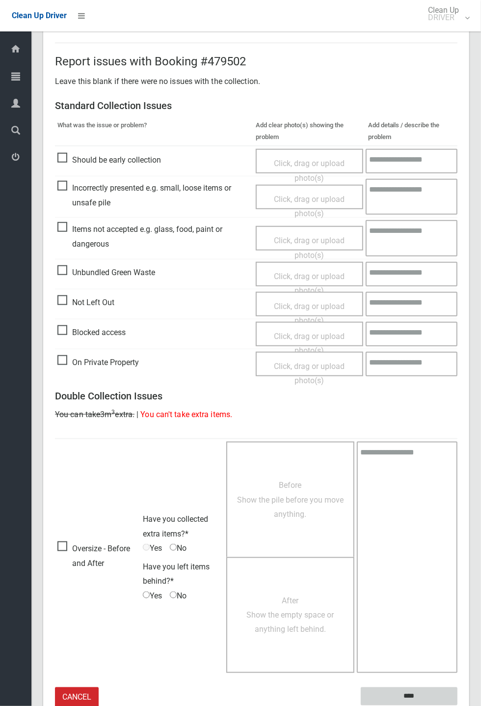
click at [411, 694] on input "****" at bounding box center [409, 696] width 97 height 18
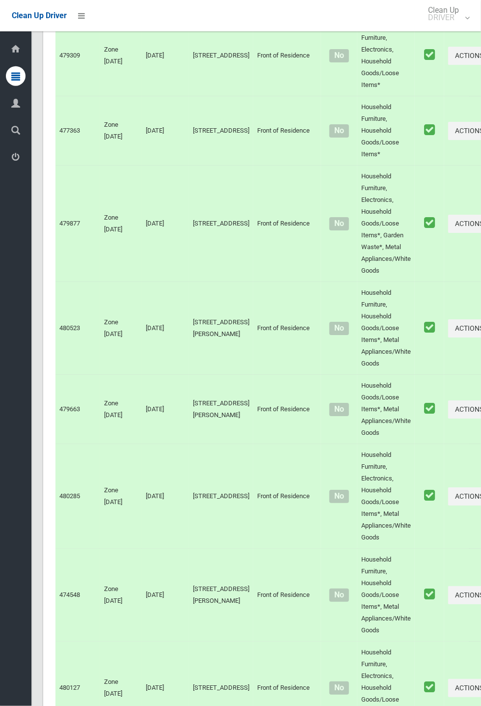
scroll to position [4538, 0]
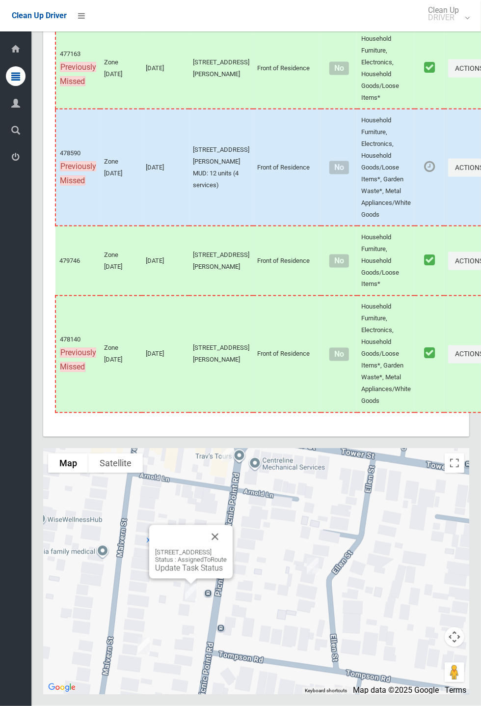
click at [183, 578] on div "20 Picnic Point Road, PANANIA NSW 2213 Status : AssignedToRoute Update Task Sta…" at bounding box center [190, 552] width 83 height 54
click at [188, 572] on link "Update Task Status" at bounding box center [189, 567] width 68 height 9
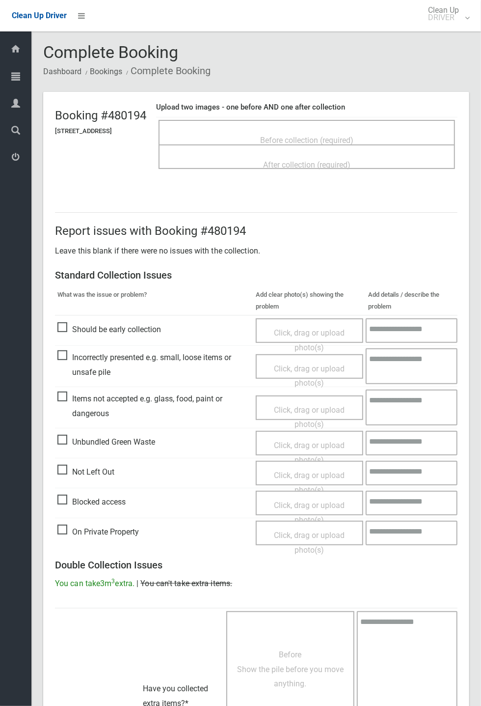
click at [110, 479] on span "Not Left Out" at bounding box center [85, 471] width 57 height 15
click at [309, 473] on span "Click, drag or upload photo(s)" at bounding box center [309, 482] width 71 height 24
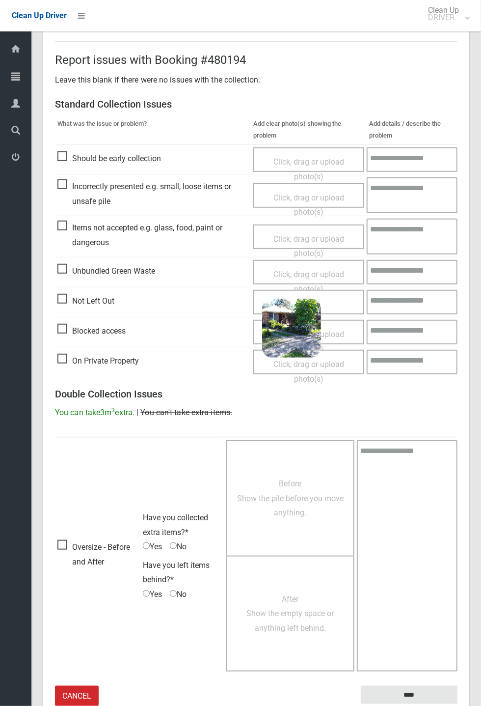
click at [408, 704] on small "The resident will be notified." at bounding box center [409, 711] width 97 height 15
click at [458, 704] on input "****" at bounding box center [409, 694] width 97 height 18
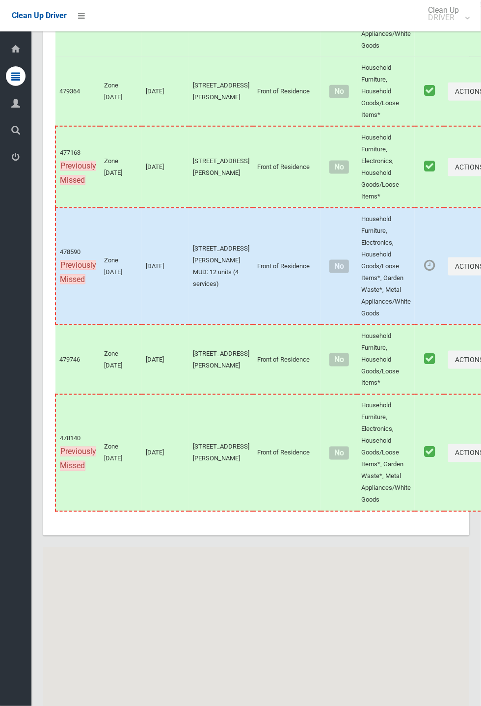
scroll to position [4538, 0]
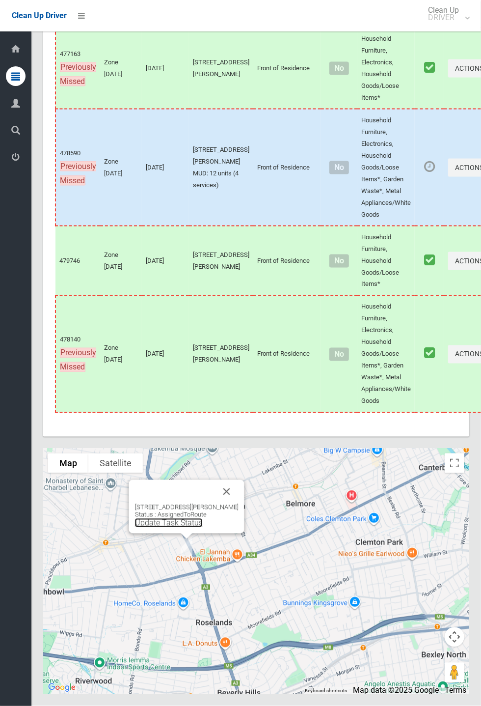
click at [184, 527] on link "Update Task Status" at bounding box center [169, 522] width 68 height 9
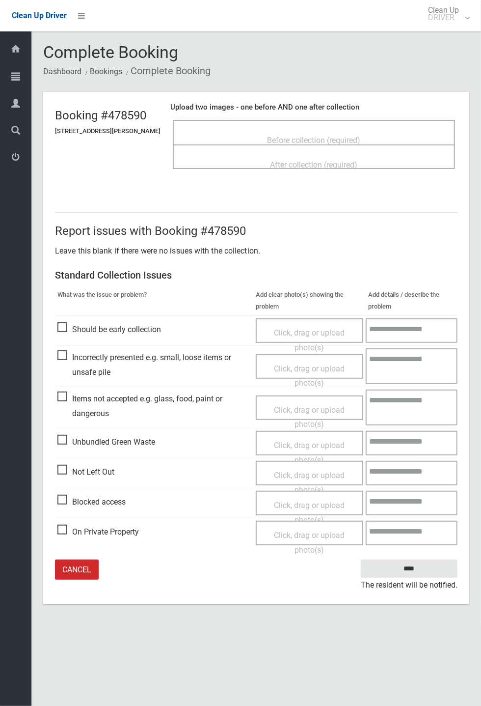
click at [313, 136] on span "Before collection (required)" at bounding box center [314, 140] width 93 height 9
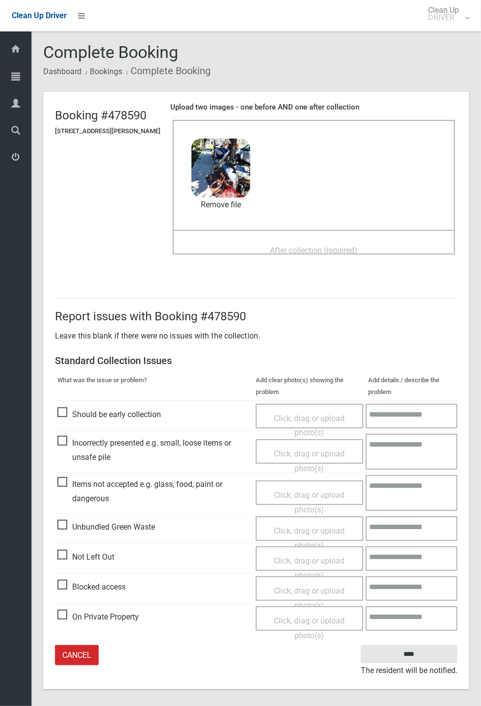
click at [292, 248] on span "After collection (required)" at bounding box center [314, 249] width 87 height 9
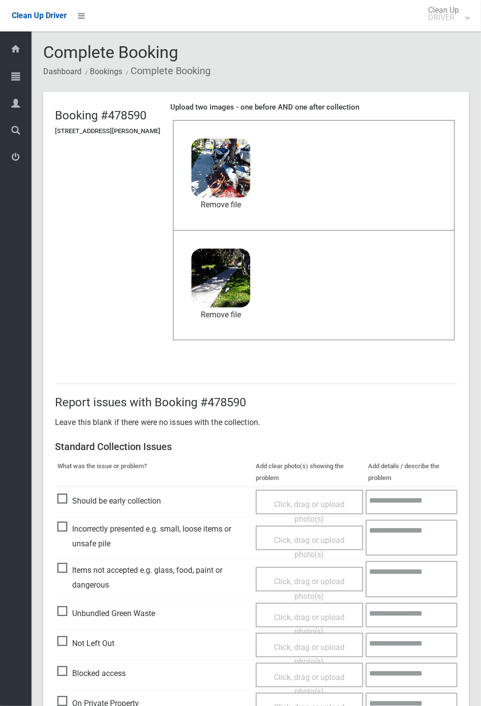
scroll to position [46, 0]
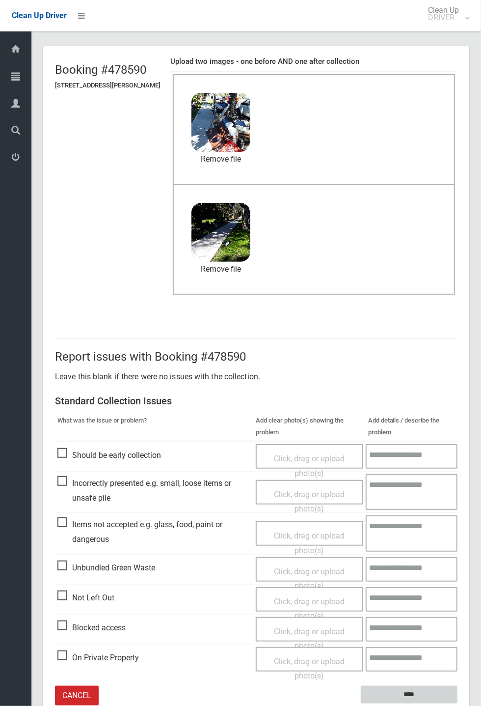
click at [417, 694] on input "****" at bounding box center [409, 694] width 97 height 18
